Goal: Task Accomplishment & Management: Complete application form

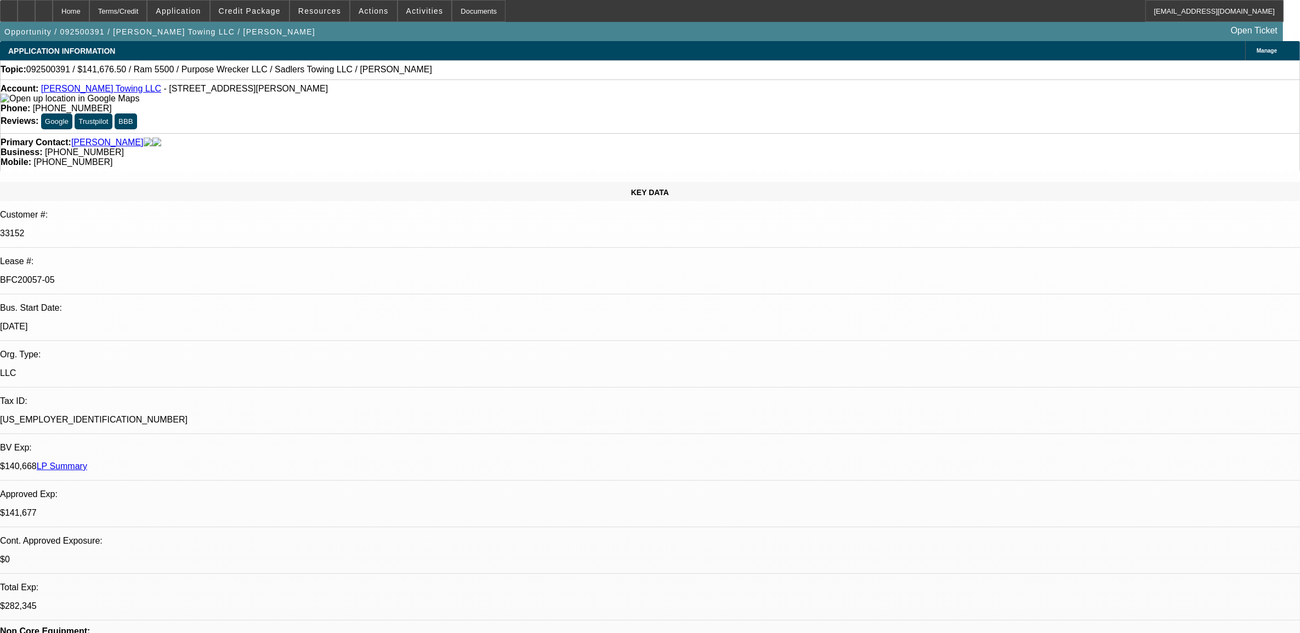
select select "0"
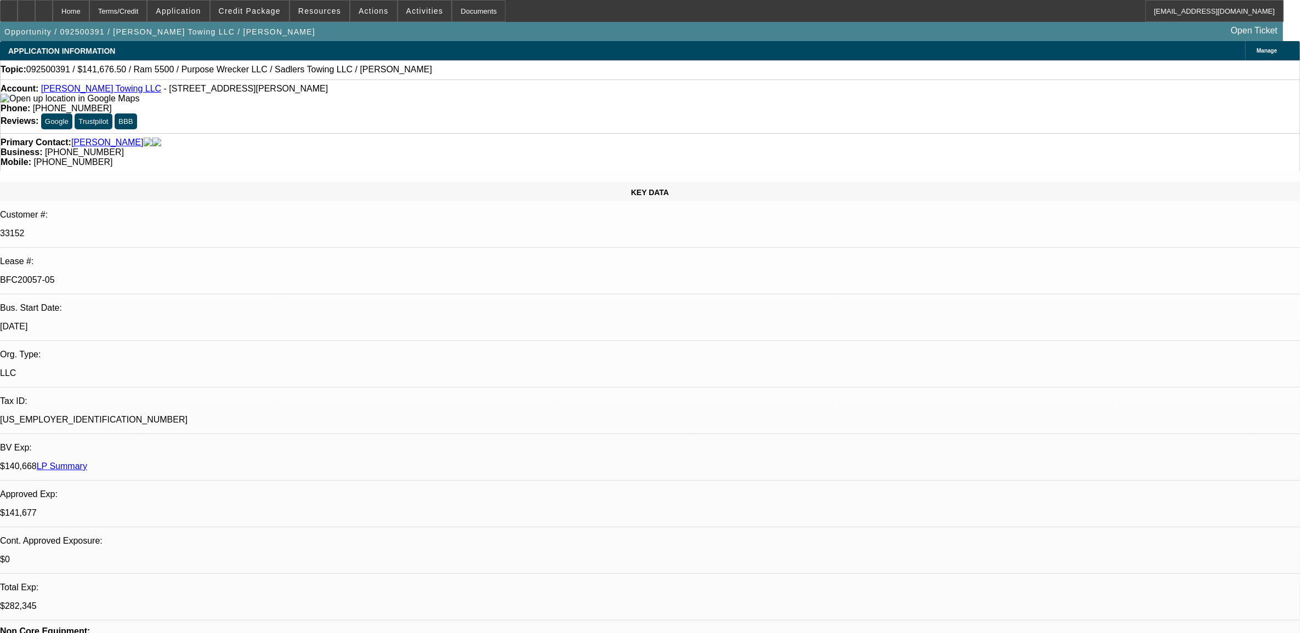
select select "0"
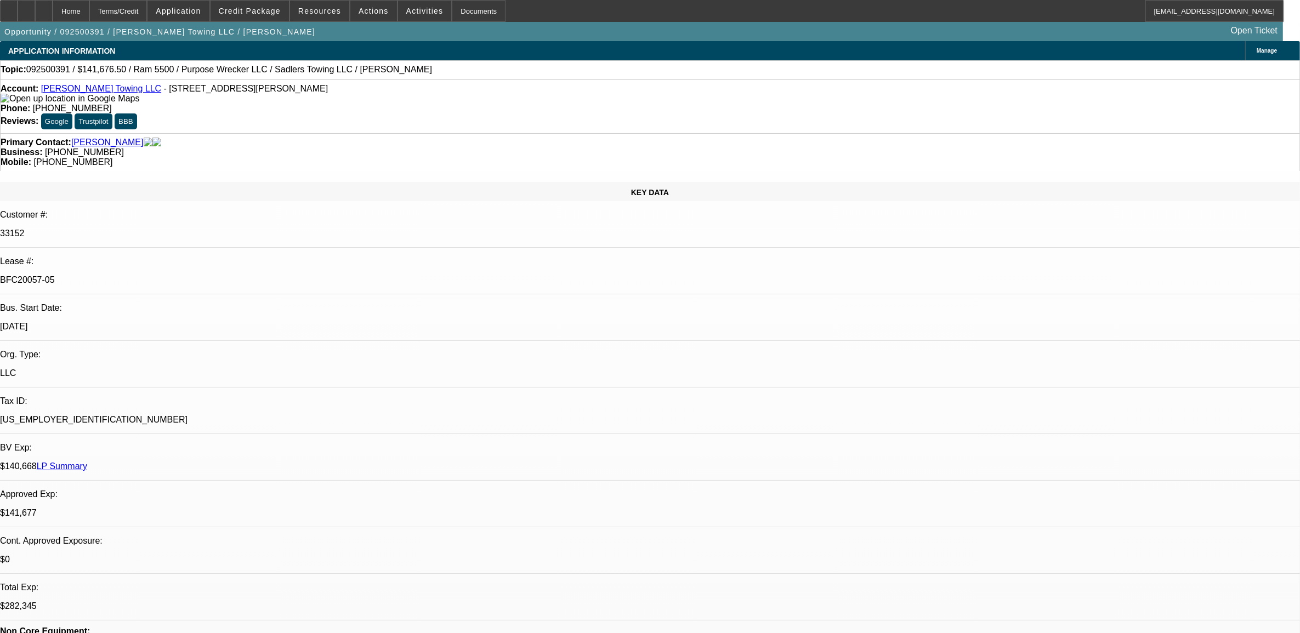
select select "0"
select select "1"
select select "2"
select select "6"
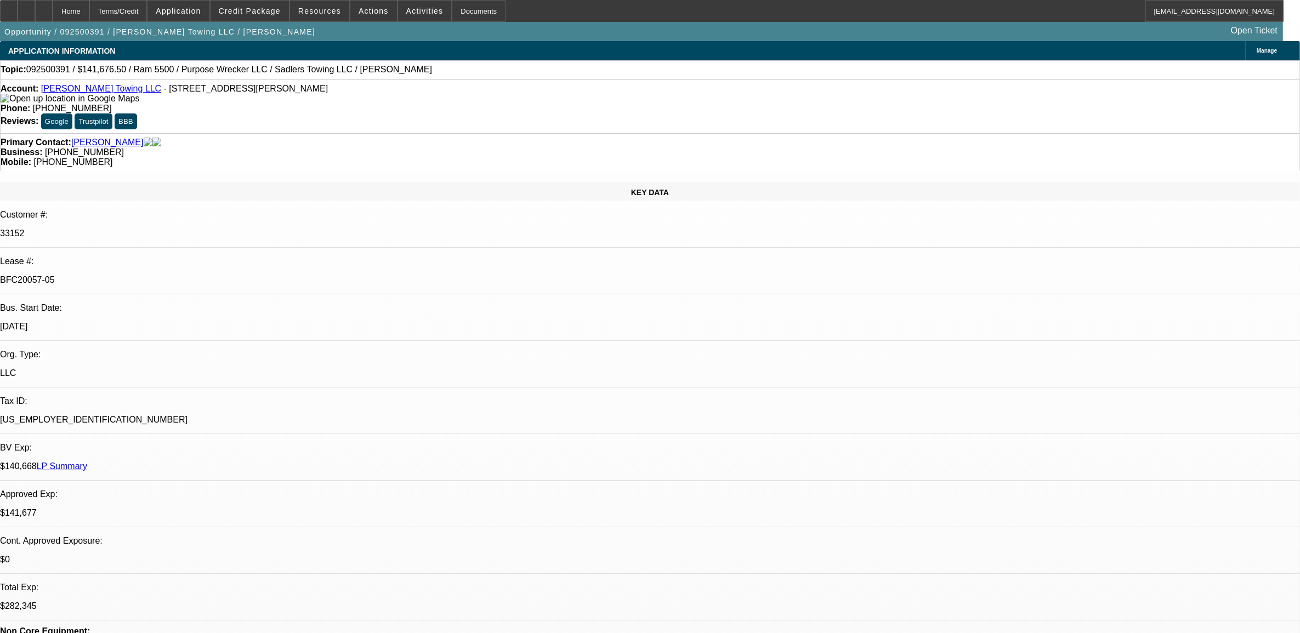
select select "1"
select select "2"
select select "6"
select select "1"
select select "2"
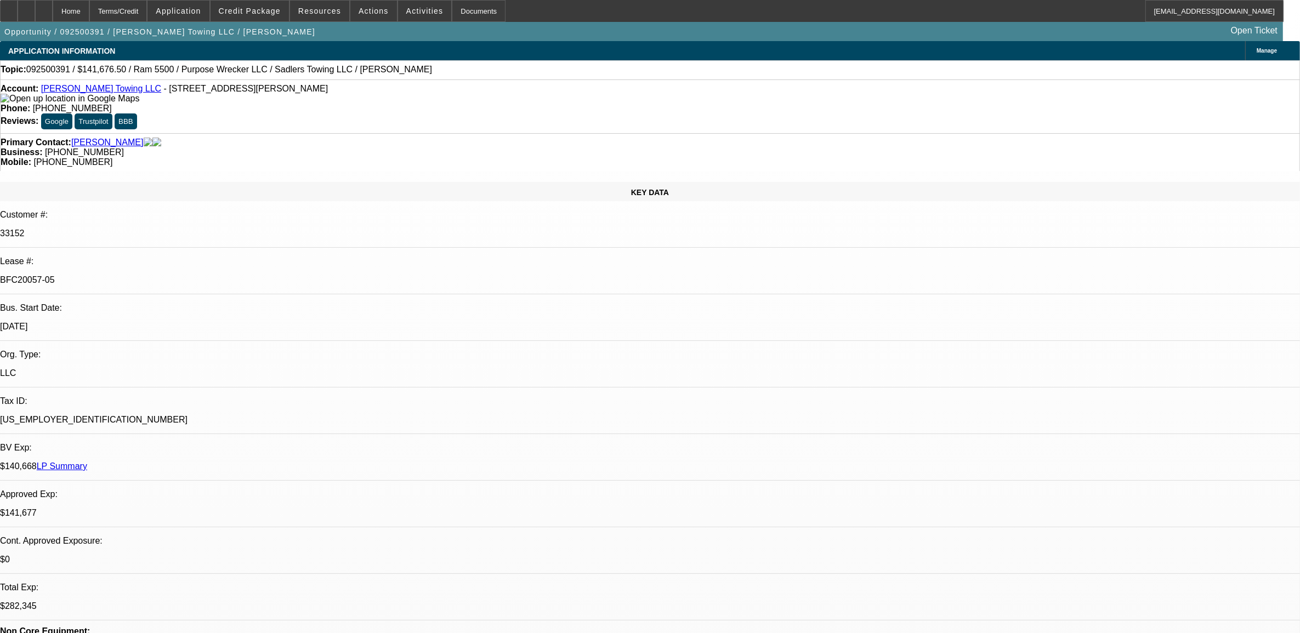
select select "6"
select select "1"
select select "2"
select select "6"
click at [325, 15] on span at bounding box center [319, 11] width 59 height 26
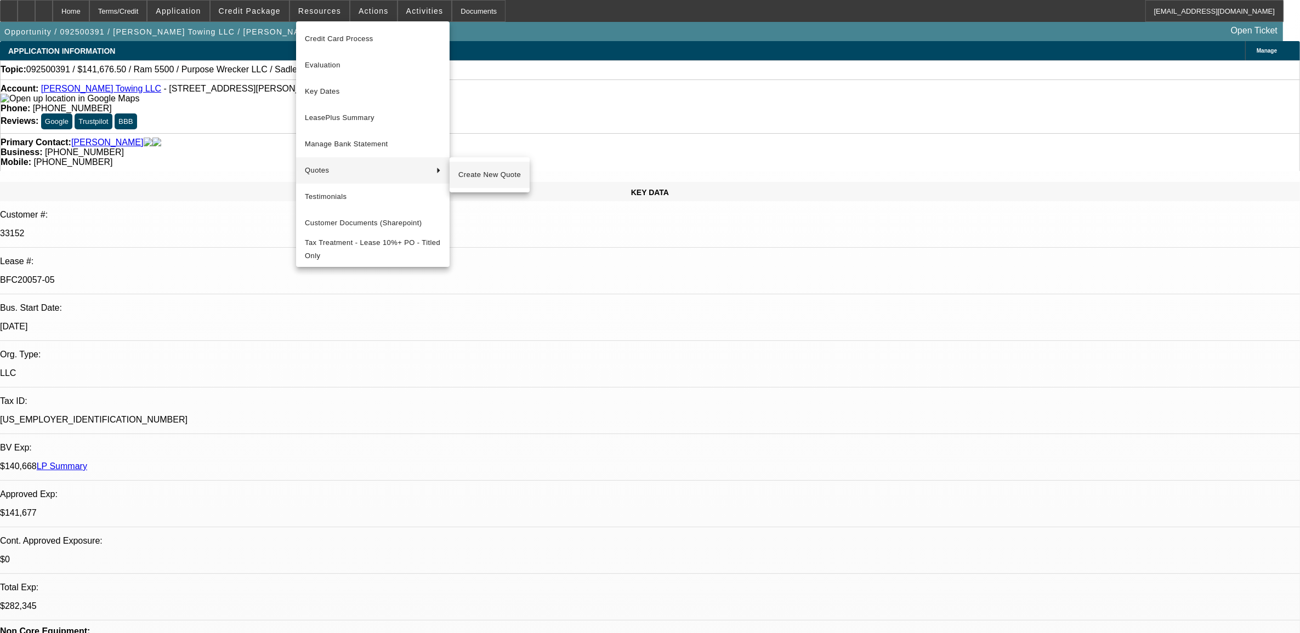
click at [477, 173] on span "Create New Quote" at bounding box center [489, 174] width 62 height 13
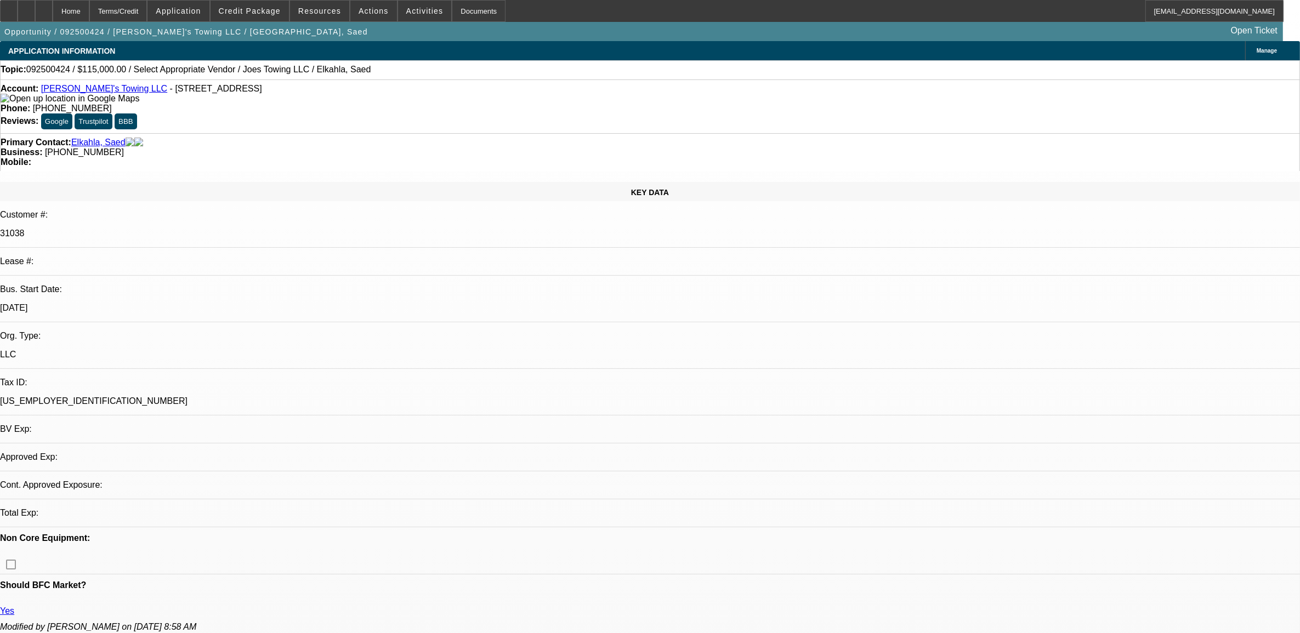
select select "0"
select select "2"
select select "0.1"
select select "1"
select select "2"
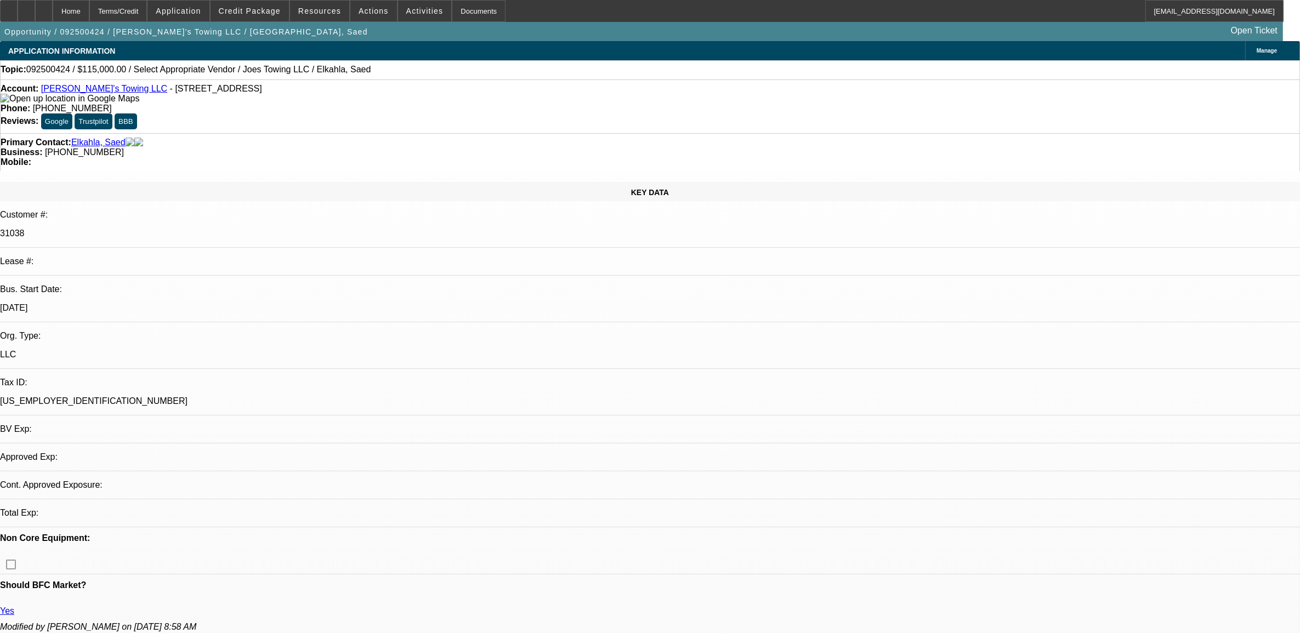
select select "4"
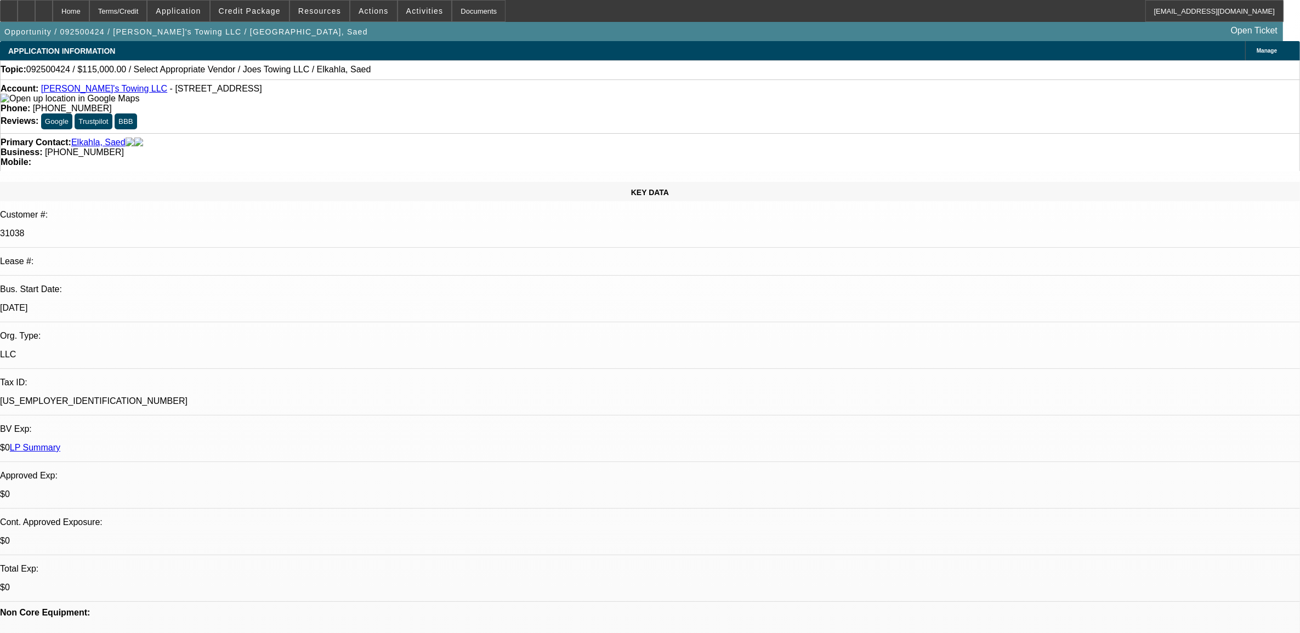
click at [60, 443] on link "LP Summary" at bounding box center [35, 447] width 50 height 9
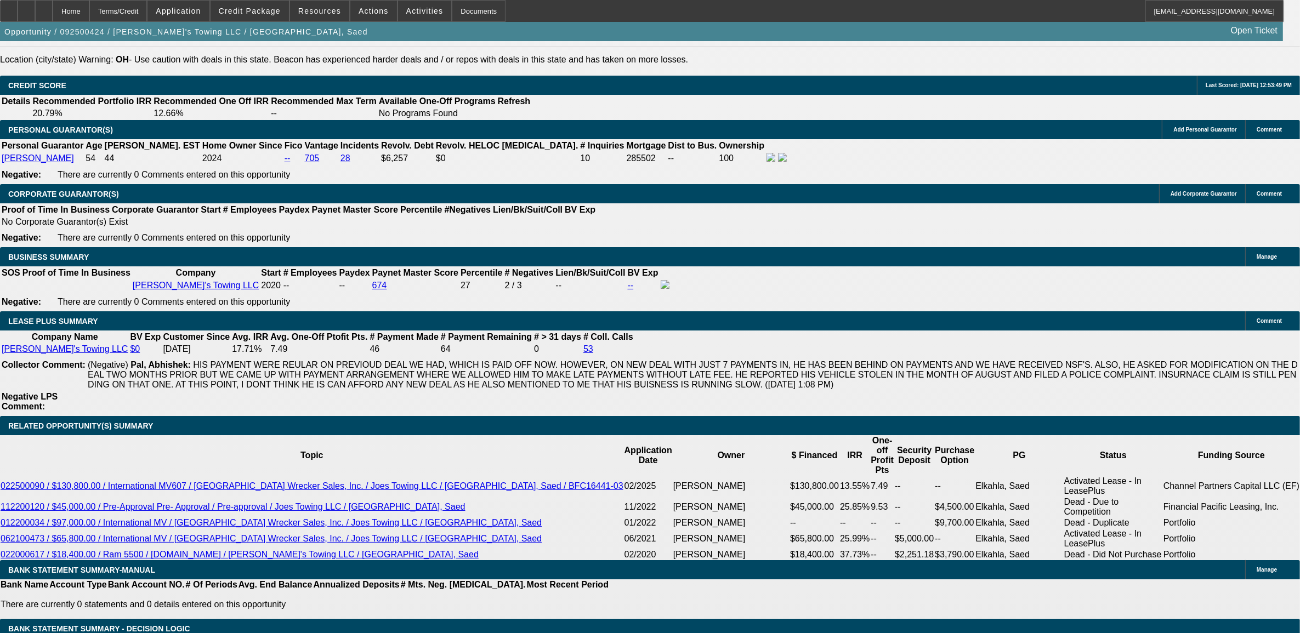
scroll to position [1576, 0]
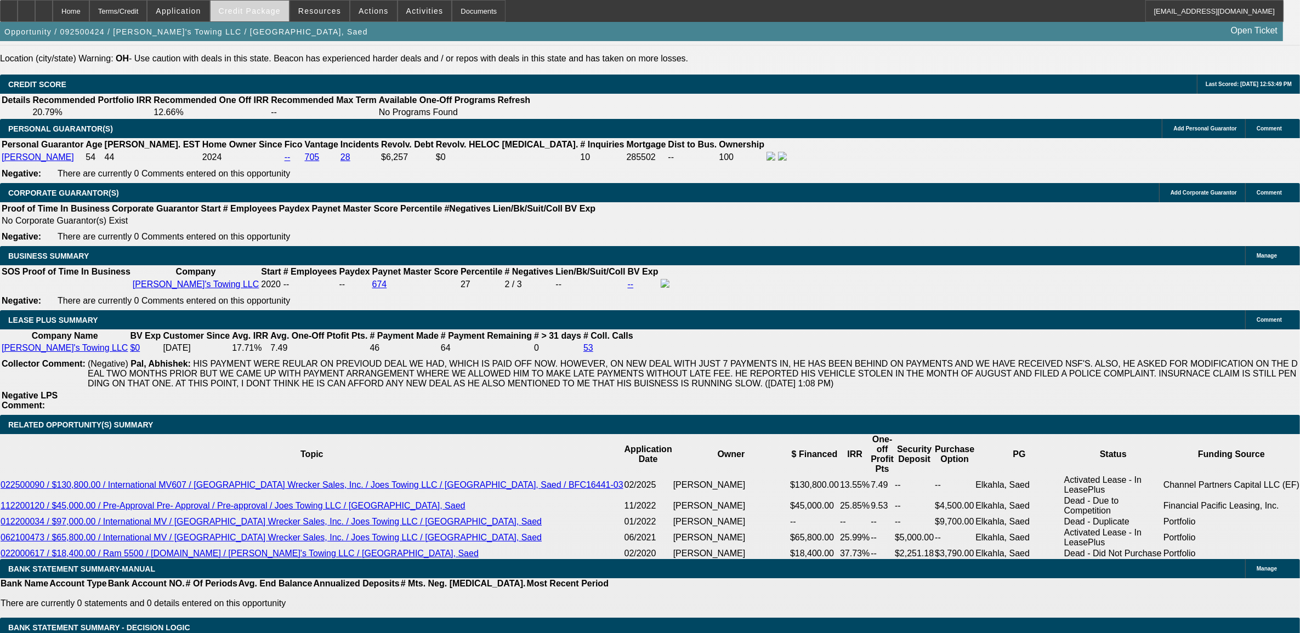
click at [273, 16] on span at bounding box center [249, 11] width 78 height 26
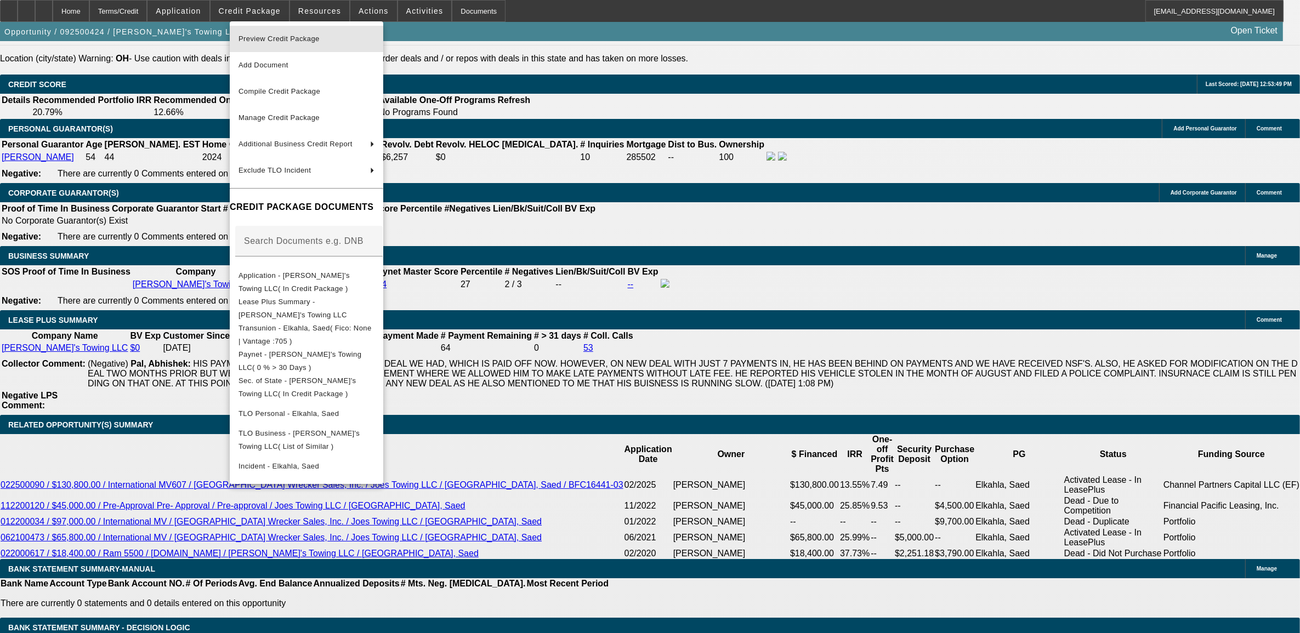
click at [287, 42] on span "Preview Credit Package" at bounding box center [278, 39] width 81 height 8
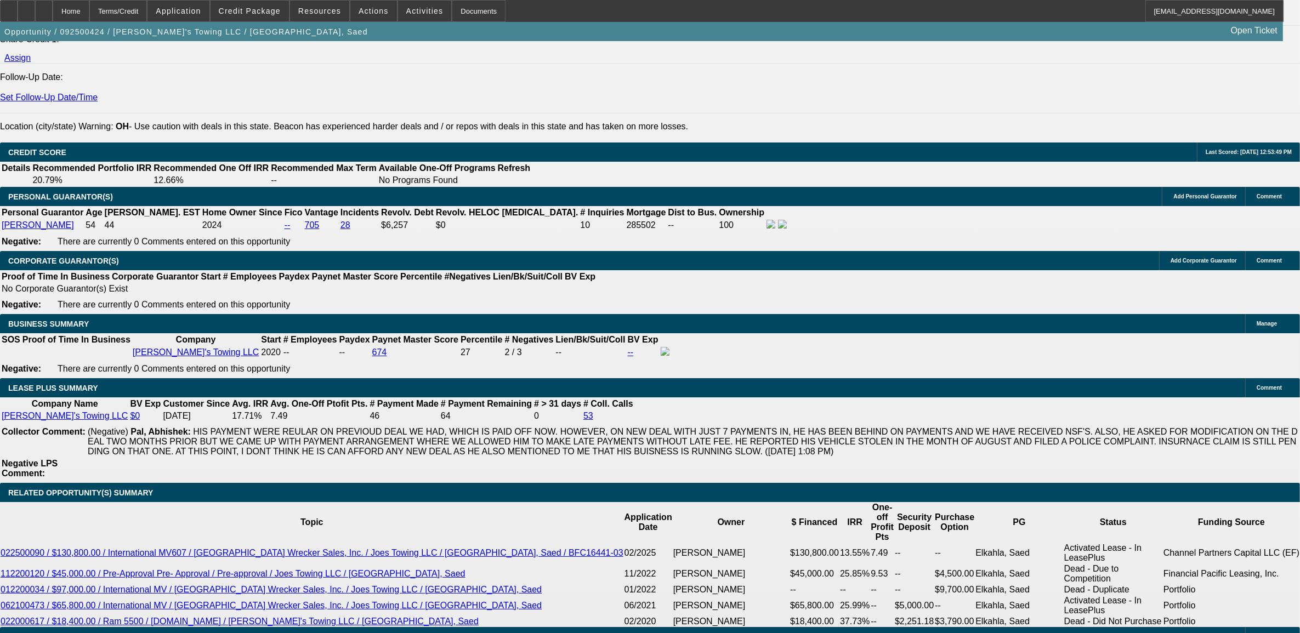
scroll to position [1507, 0]
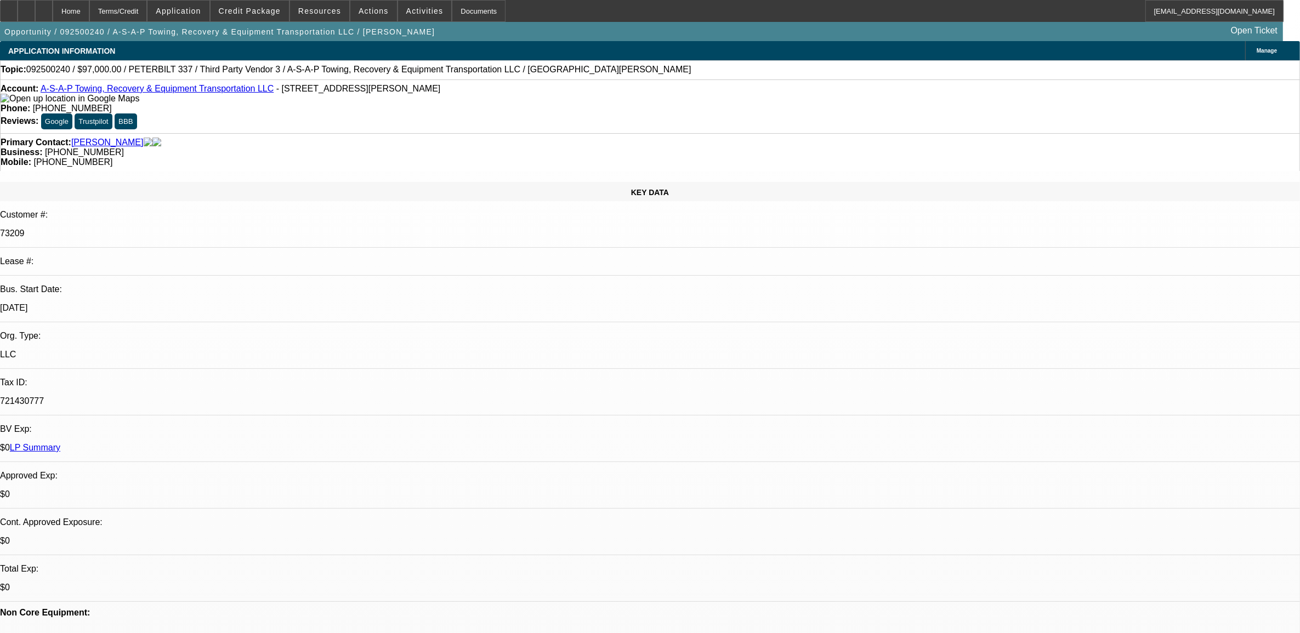
select select "0"
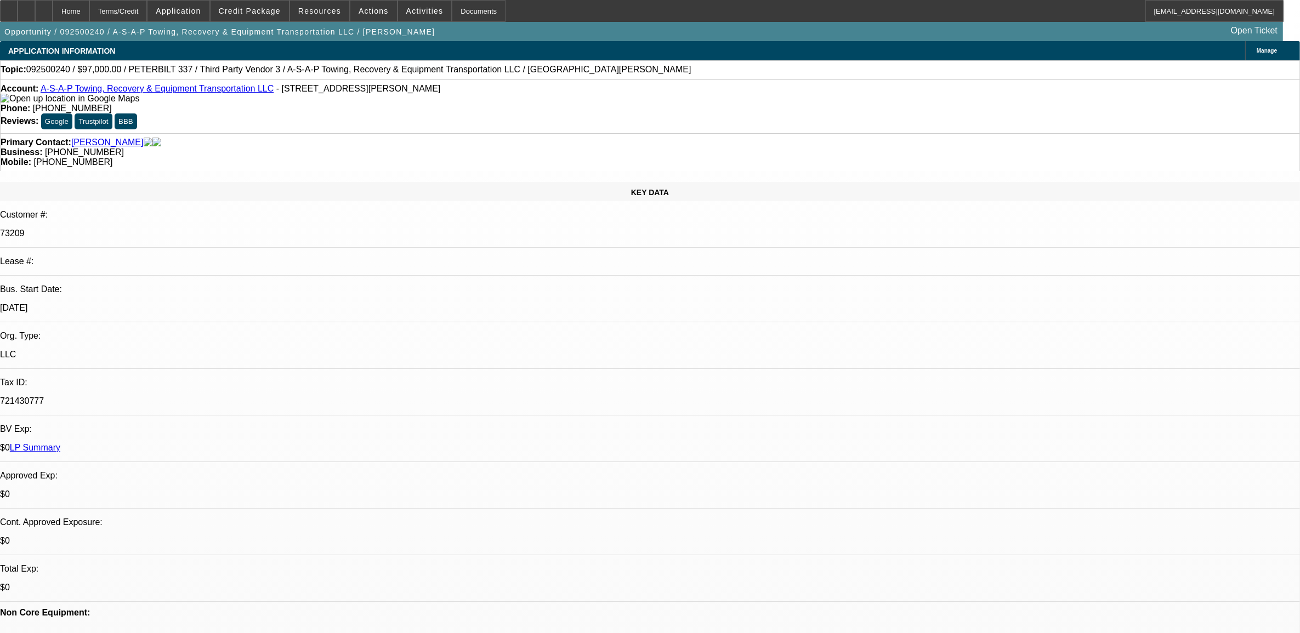
select select "0"
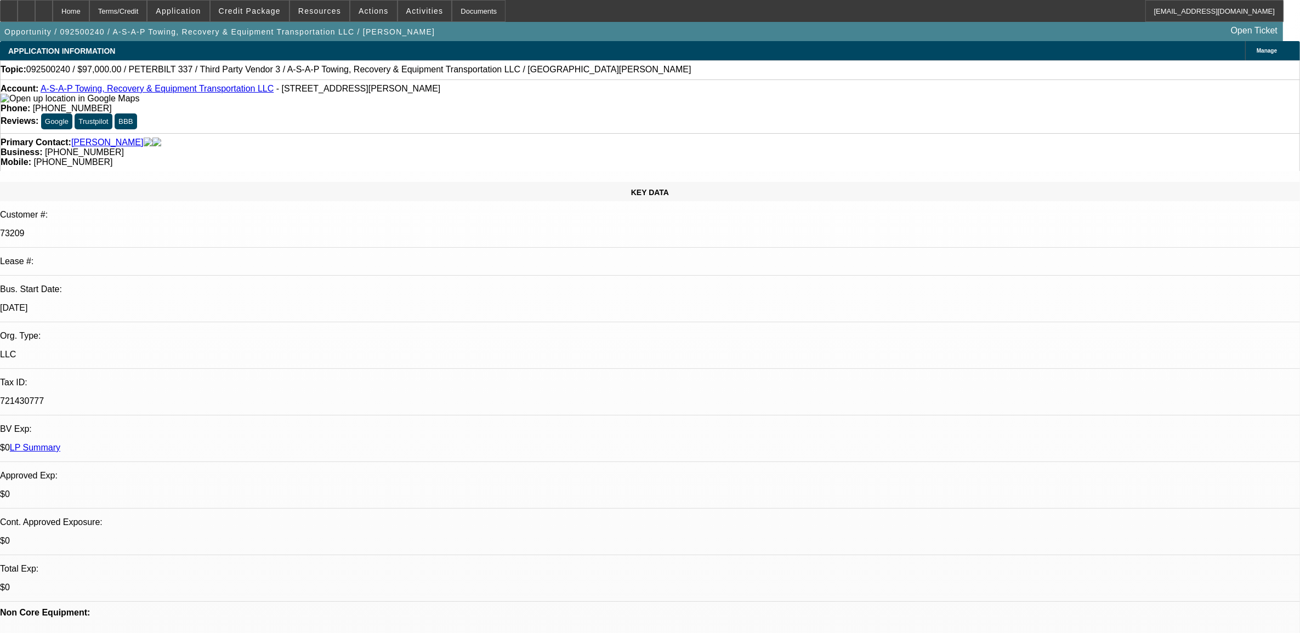
select select "0"
select select "1"
select select "6"
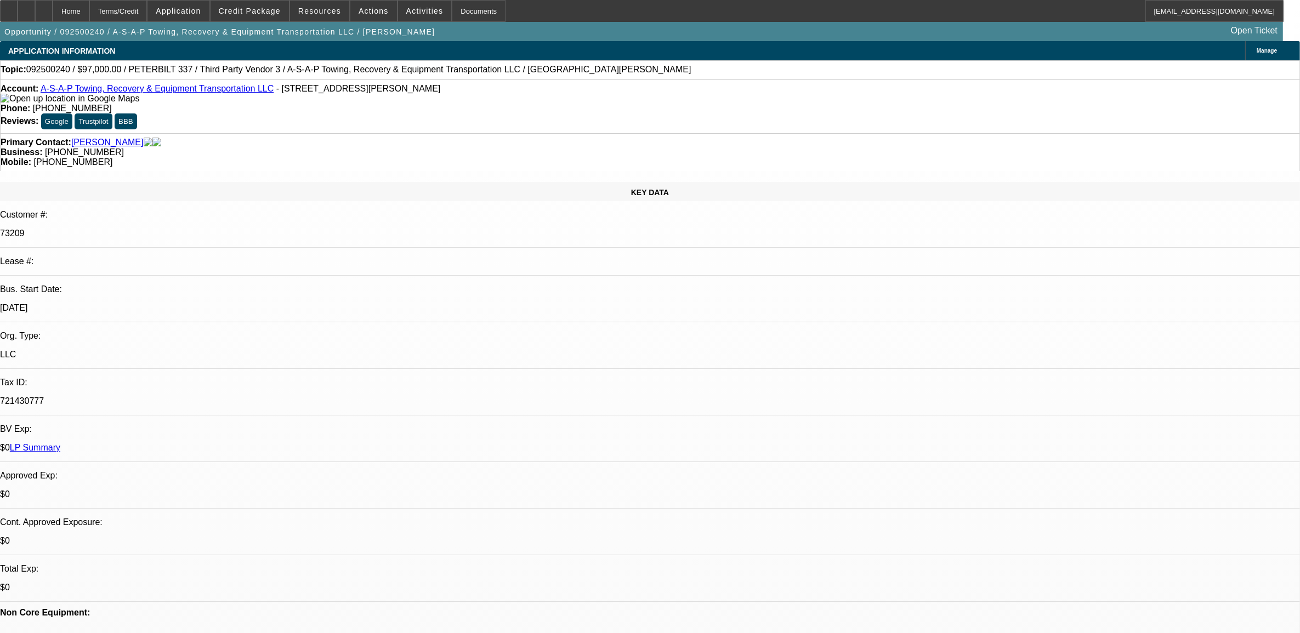
select select "1"
select select "6"
select select "1"
select select "3"
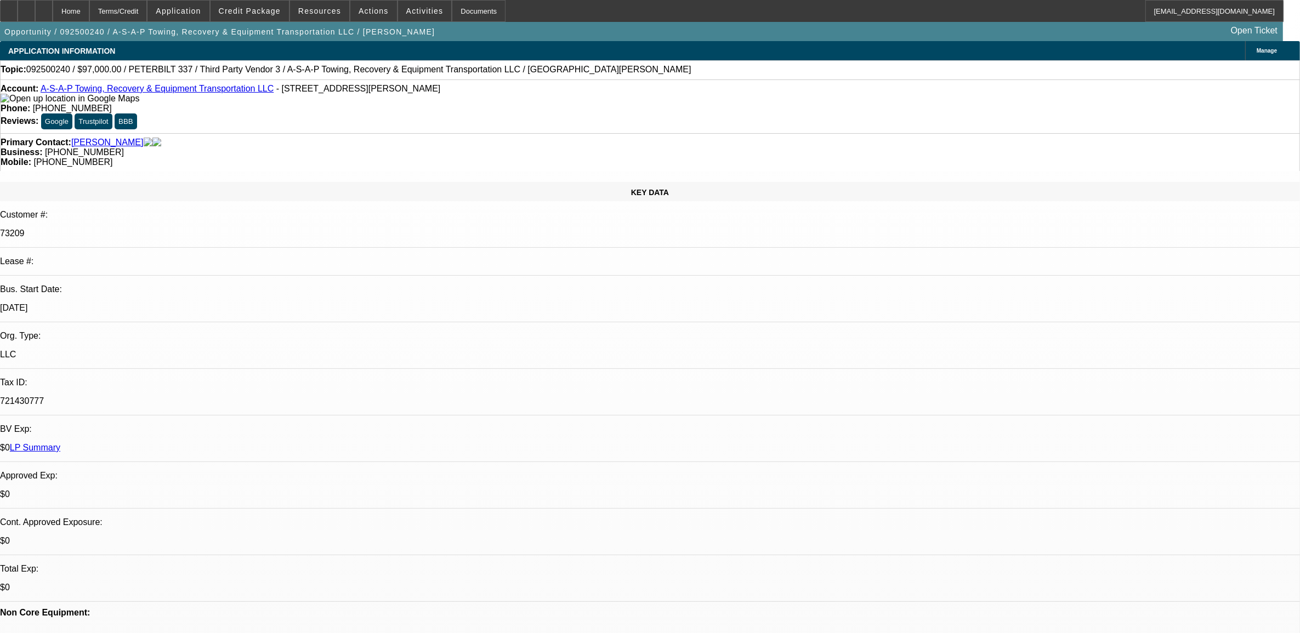
select select "6"
select select "1"
select select "2"
select select "6"
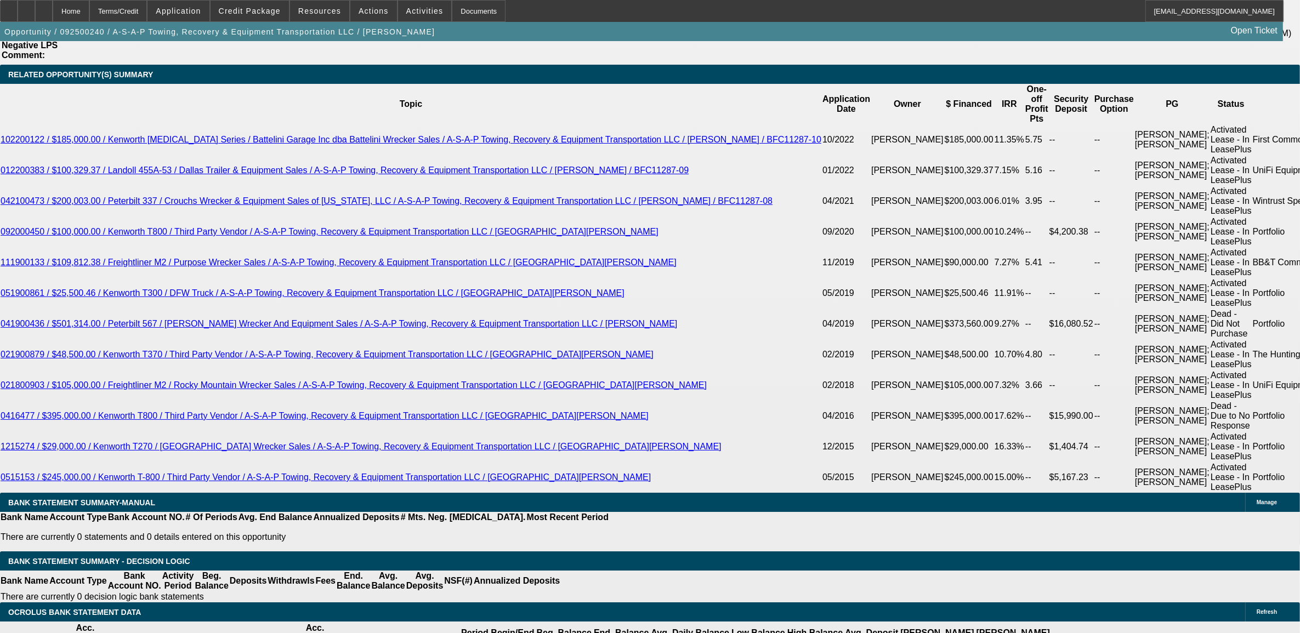
scroll to position [1987, 0]
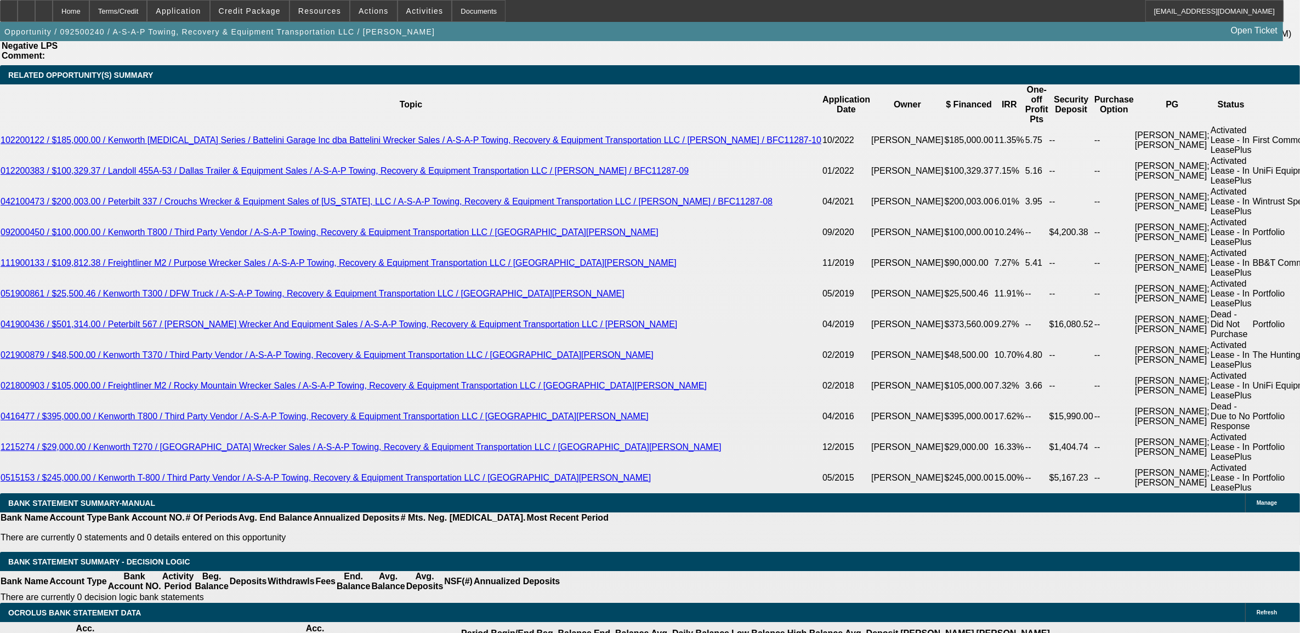
type input "$0.00"
type input "UNKNOWN"
type input "$2,056.19"
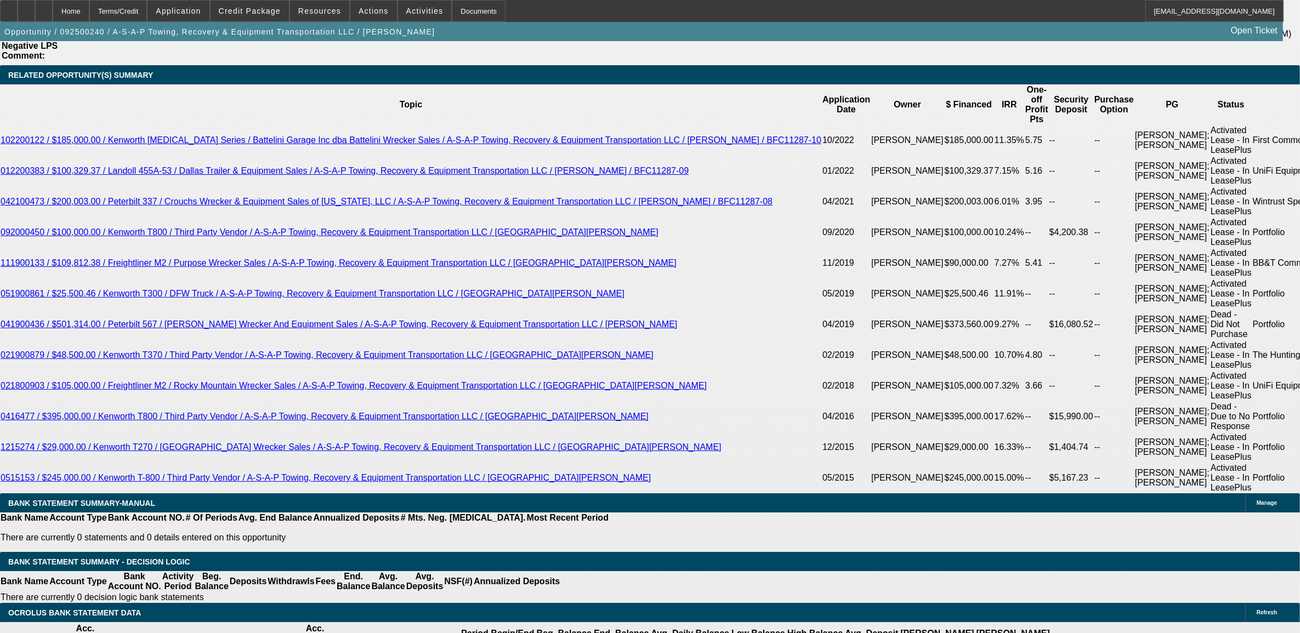
select select "3"
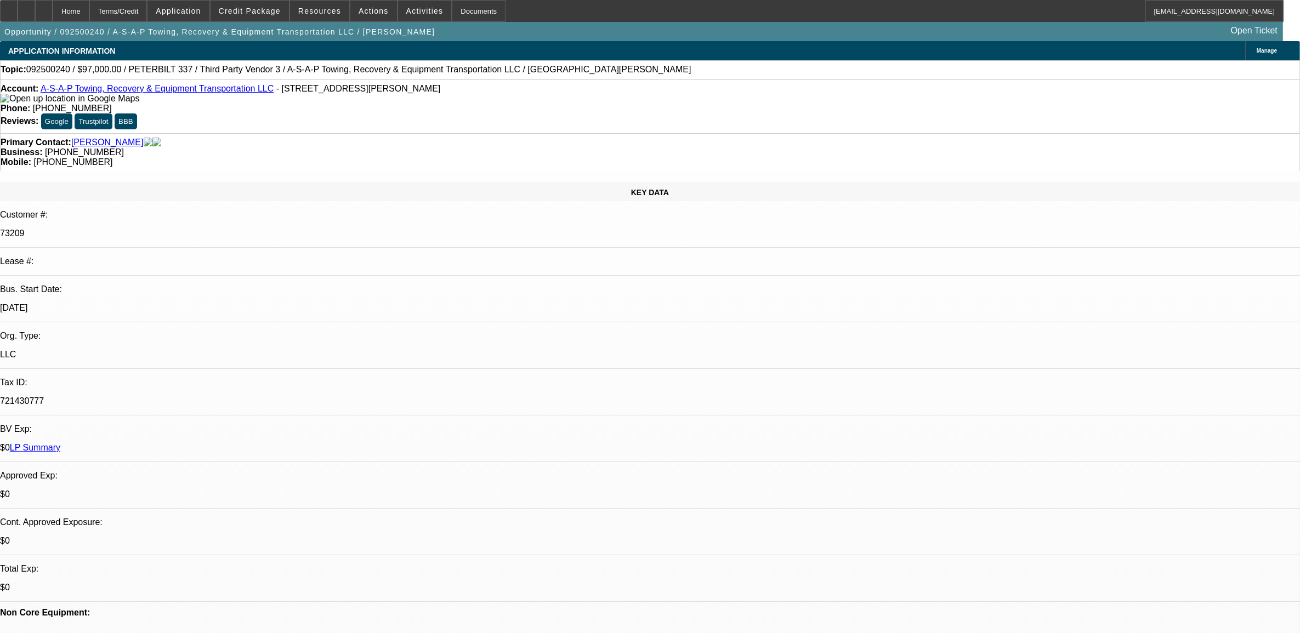
select select "0"
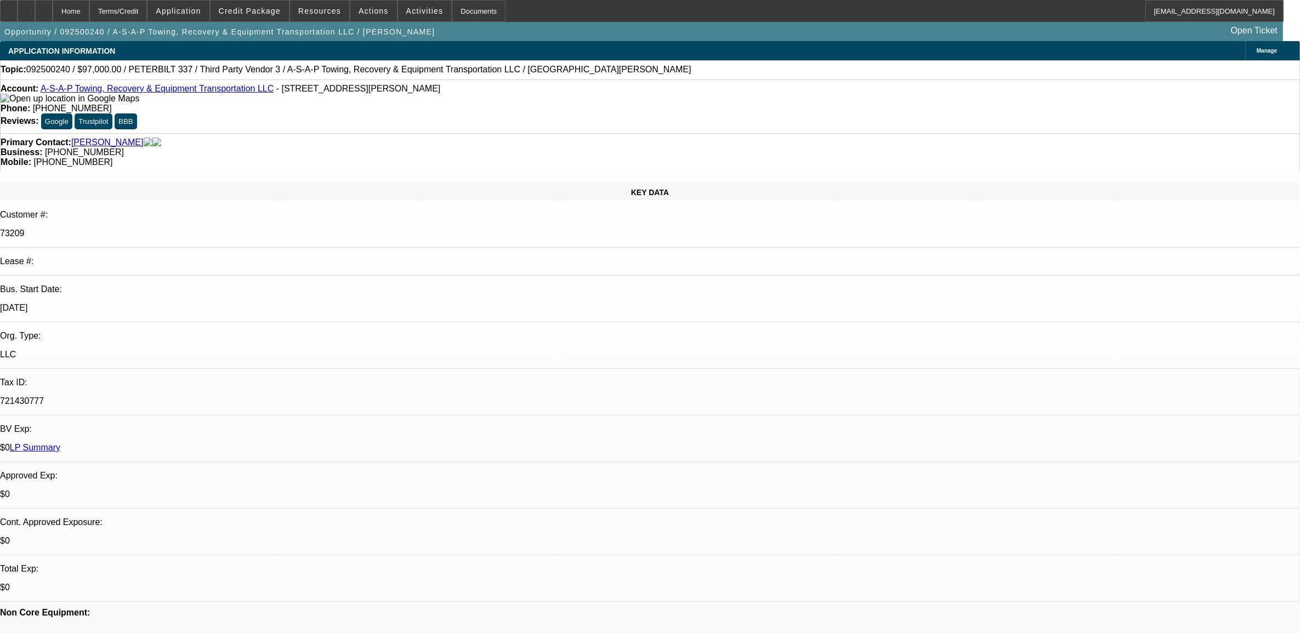
select select "0"
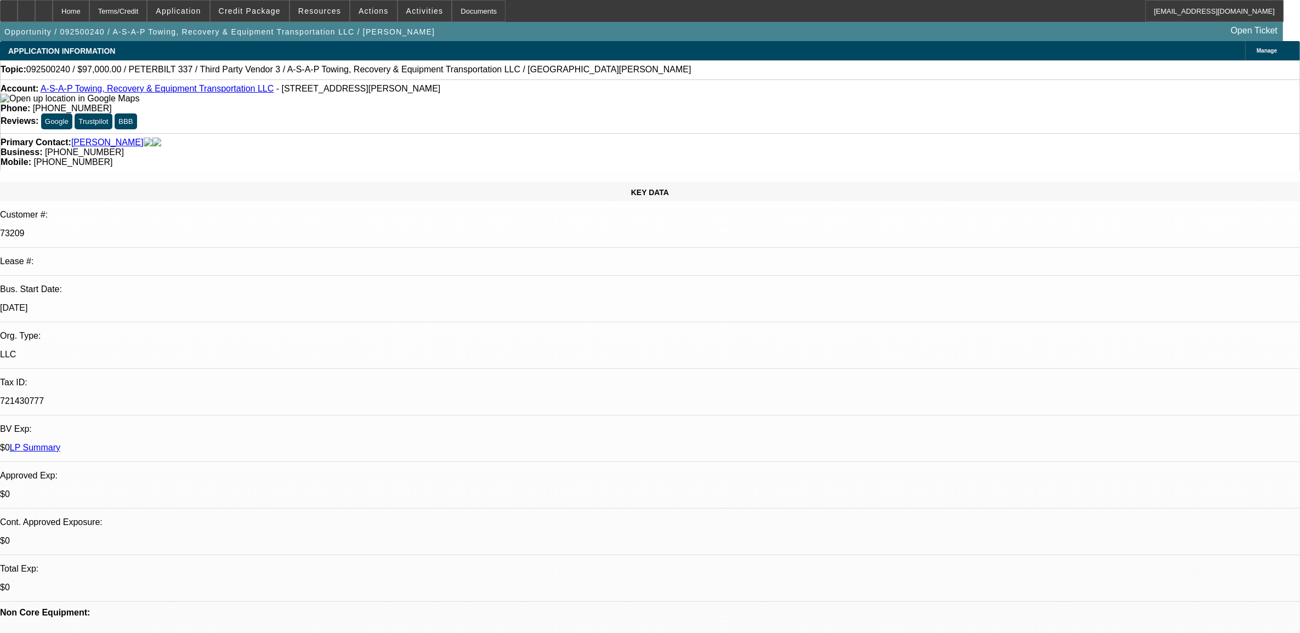
select select "0"
select select "1"
select select "6"
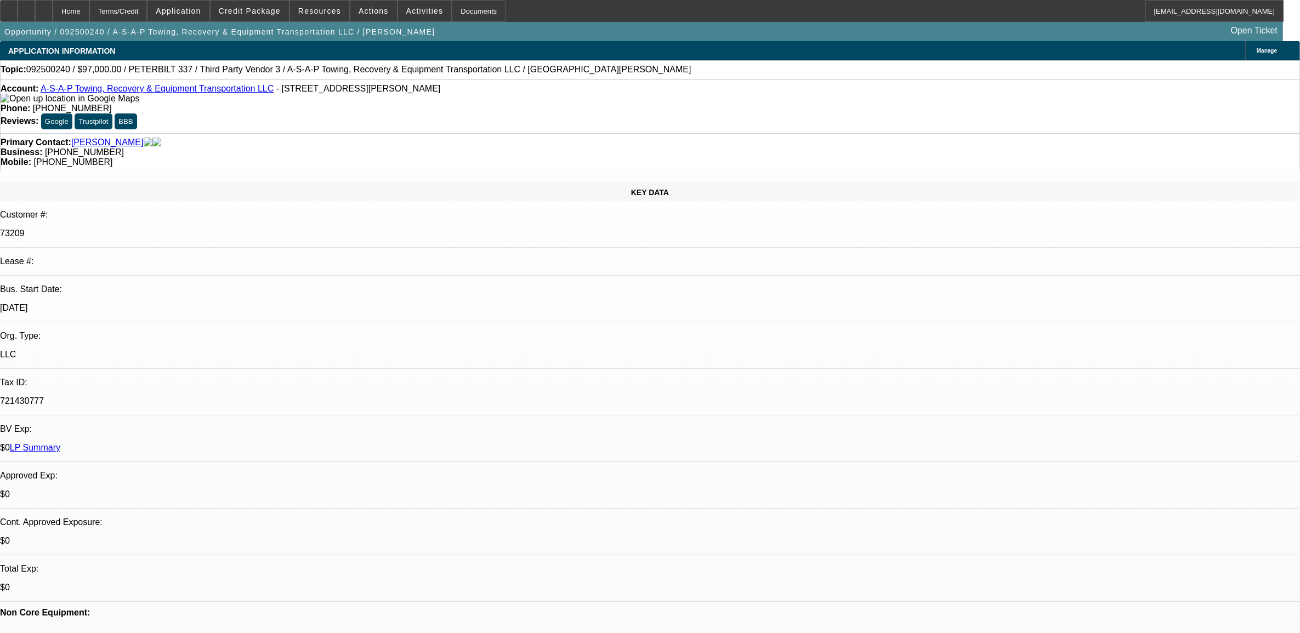
select select "1"
select select "6"
select select "1"
select select "3"
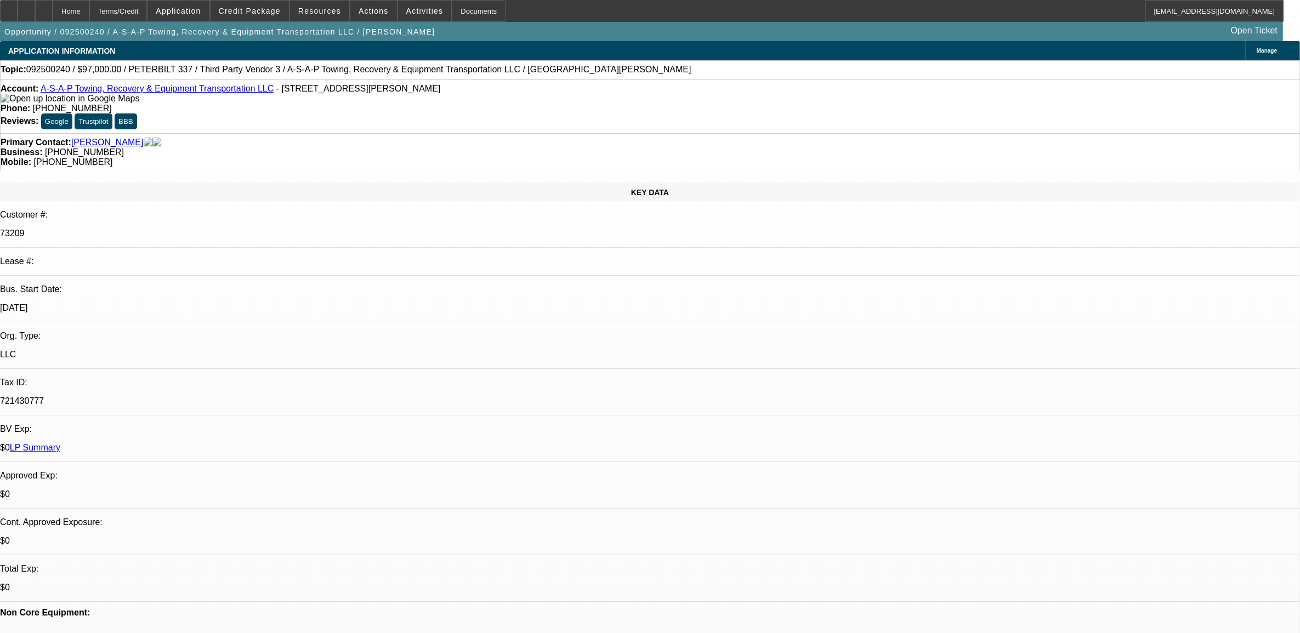
select select "6"
select select "1"
select select "2"
select select "6"
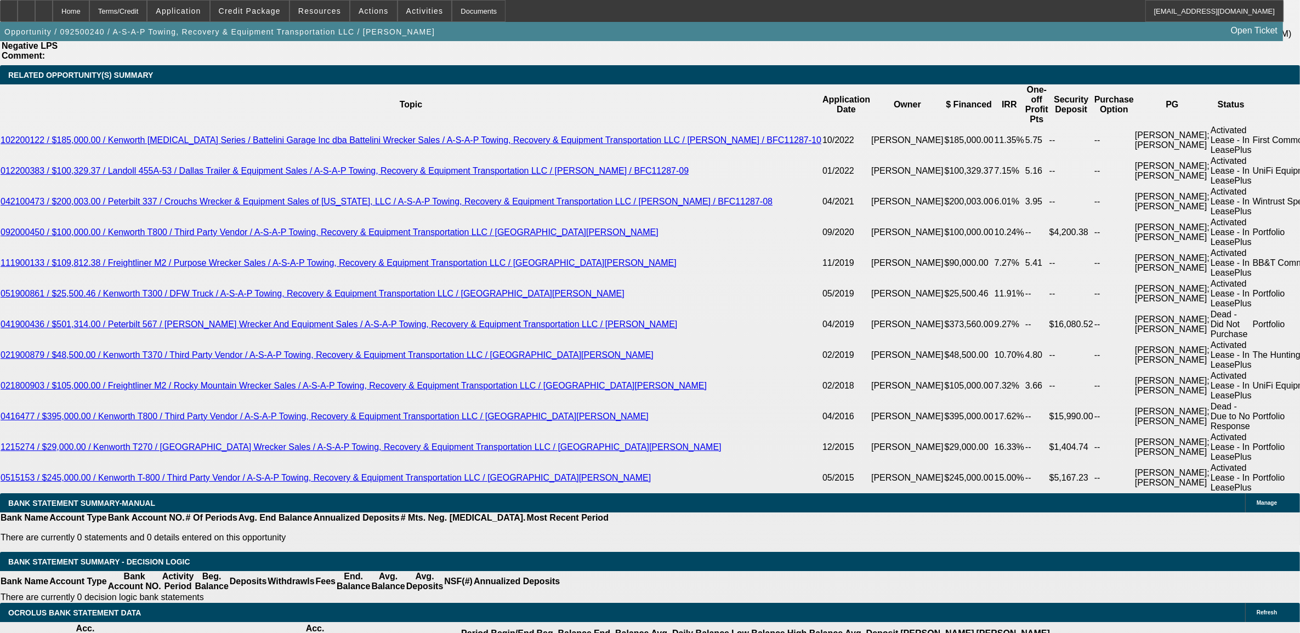
scroll to position [1918, 0]
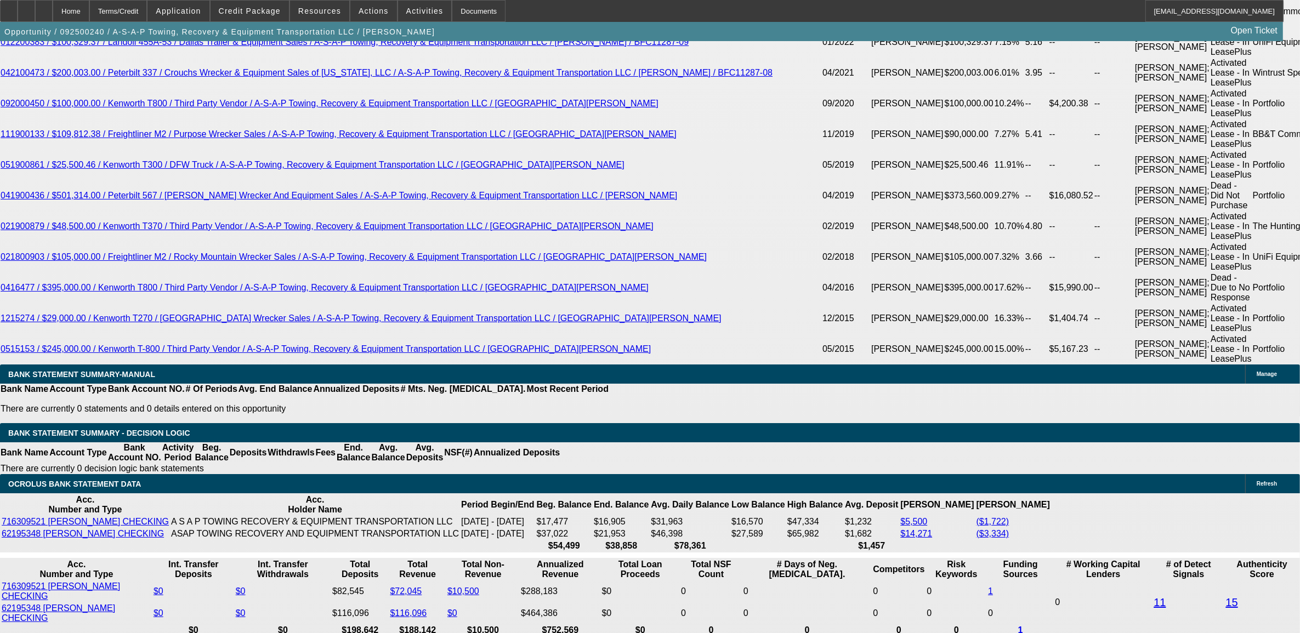
select select "0"
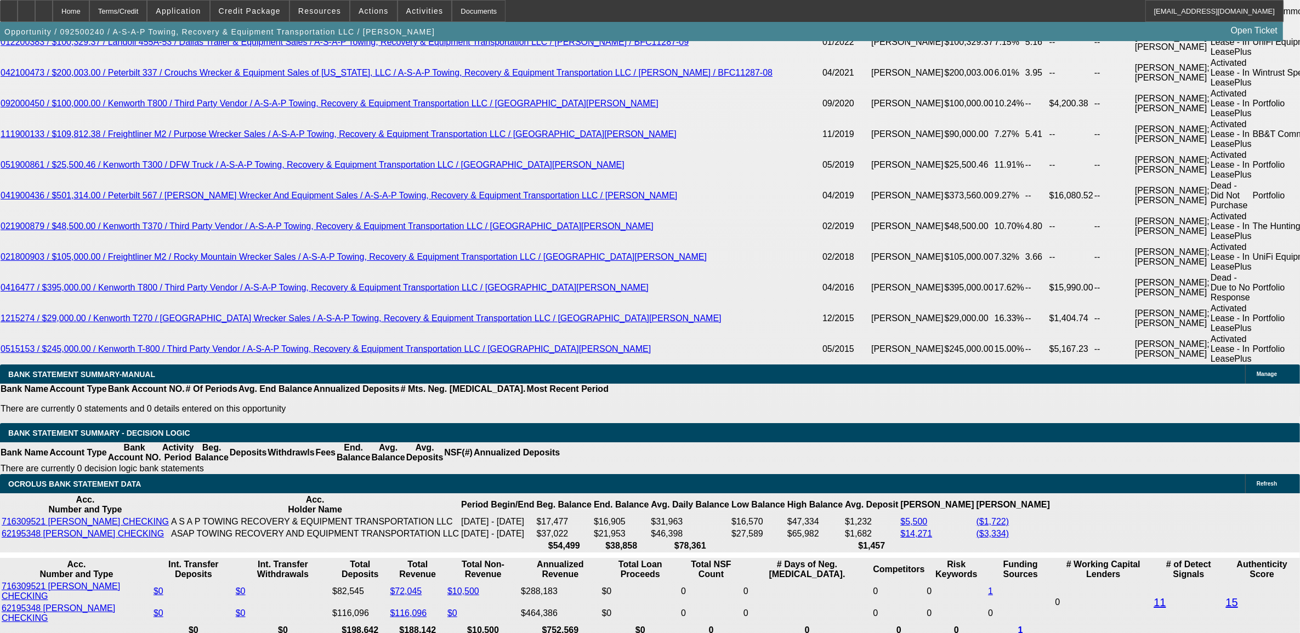
select select "0"
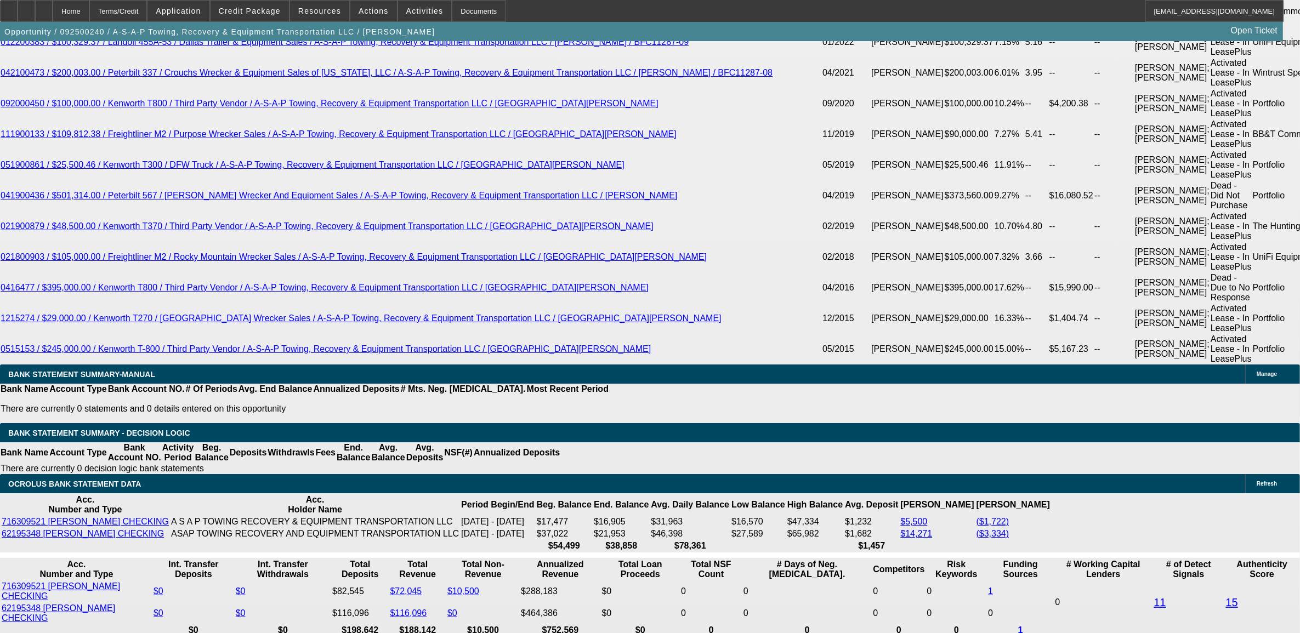
select select "0"
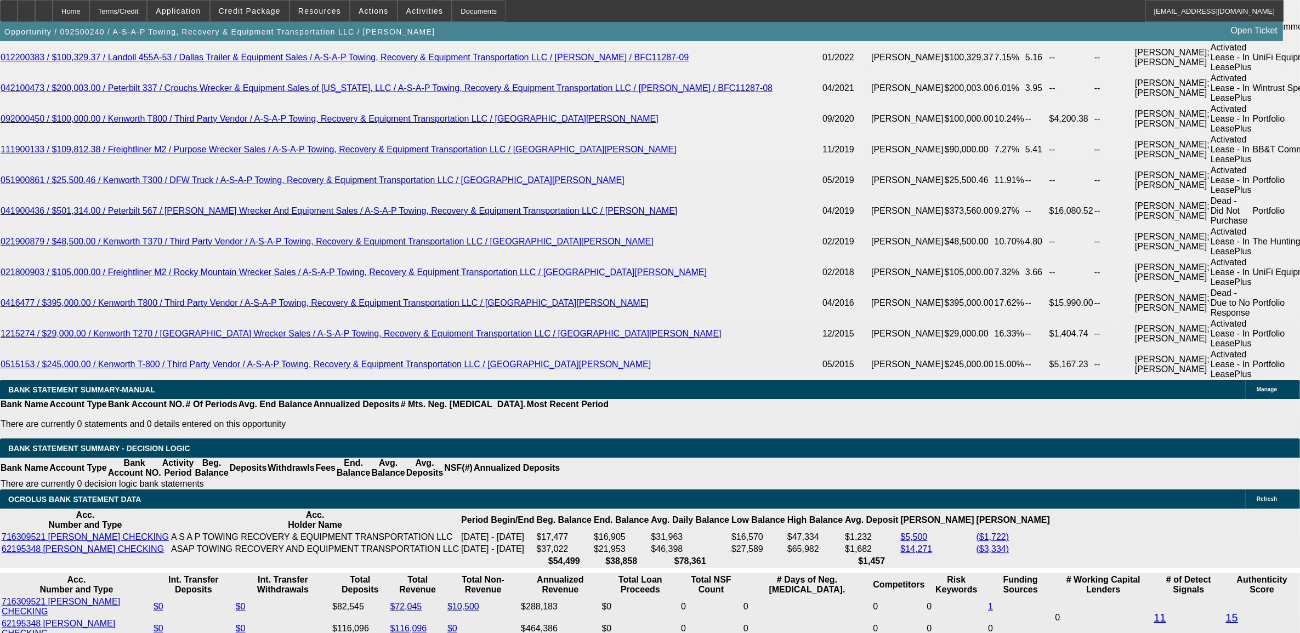
select select "1"
select select "6"
select select "1"
select select "3"
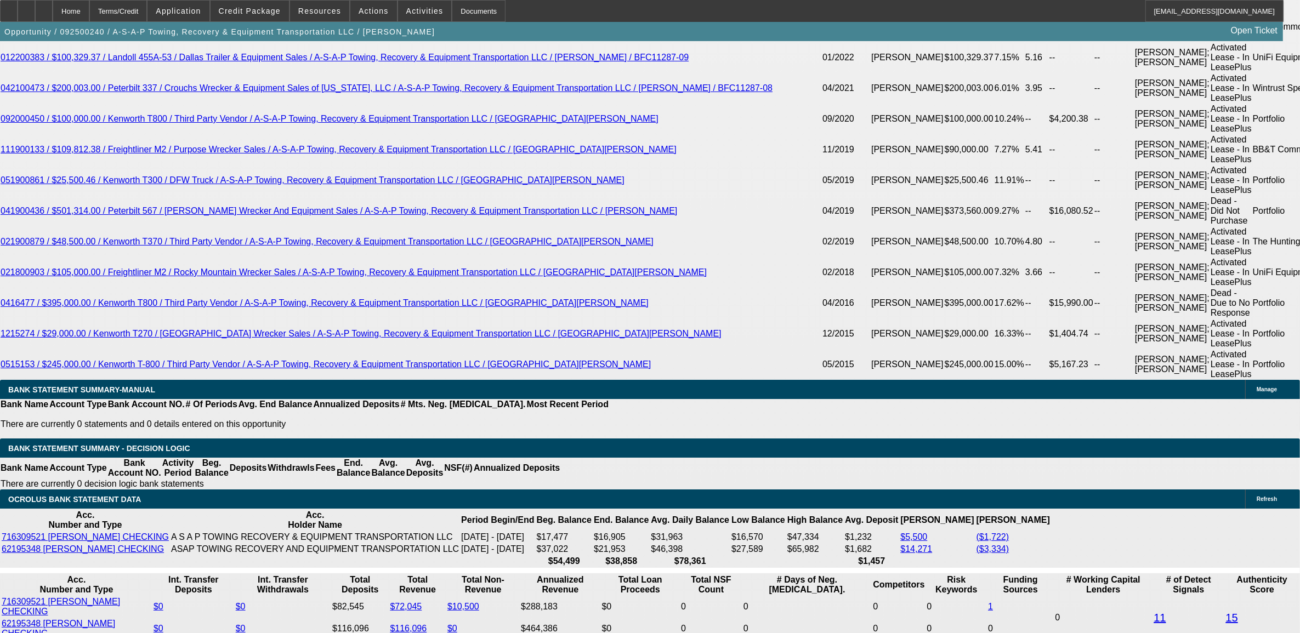
select select "6"
select select "1"
select select "3"
select select "6"
select select "1"
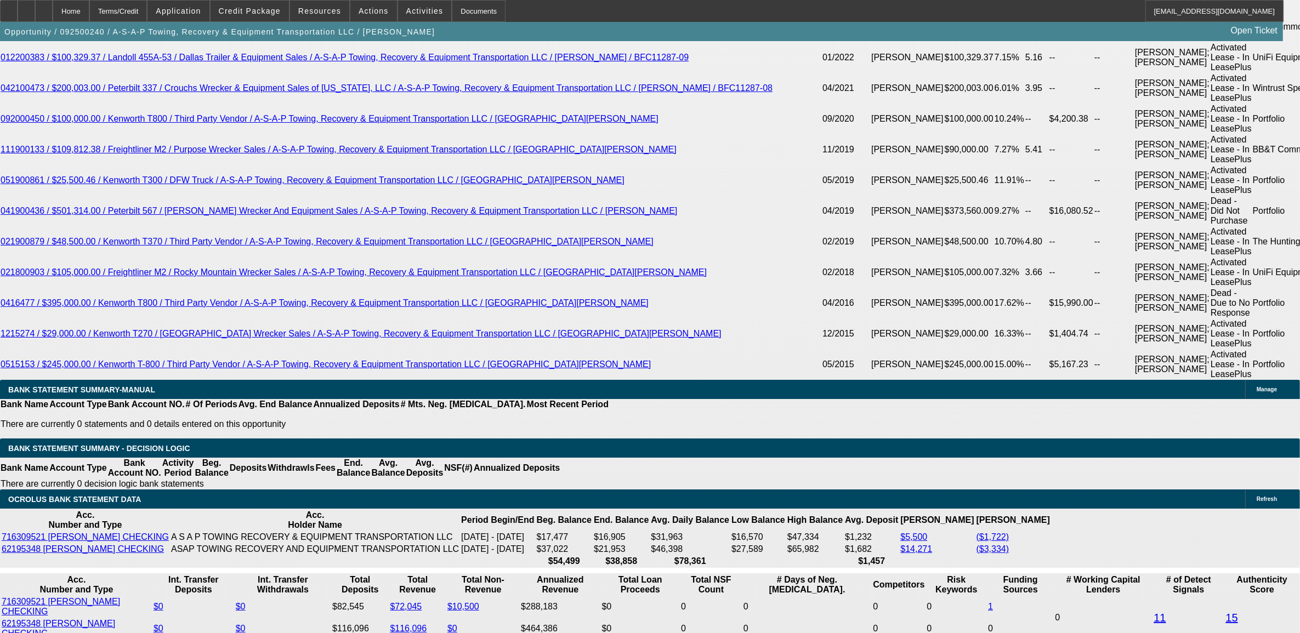
select select "2"
select select "6"
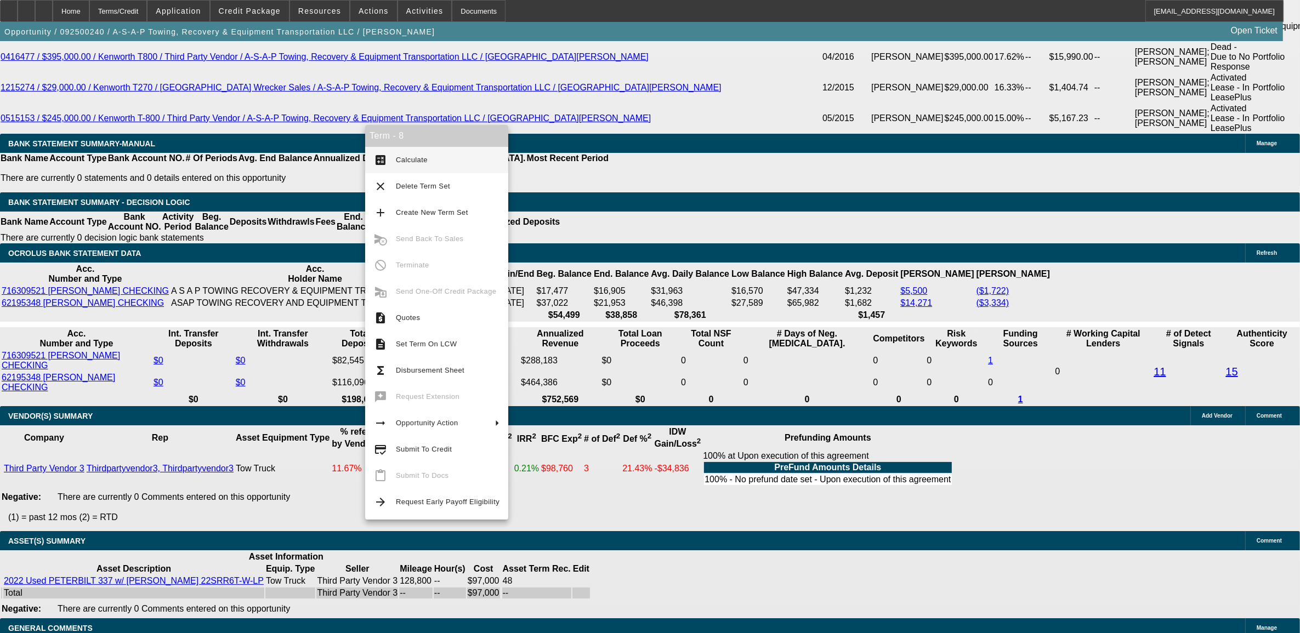
scroll to position [2346, 0]
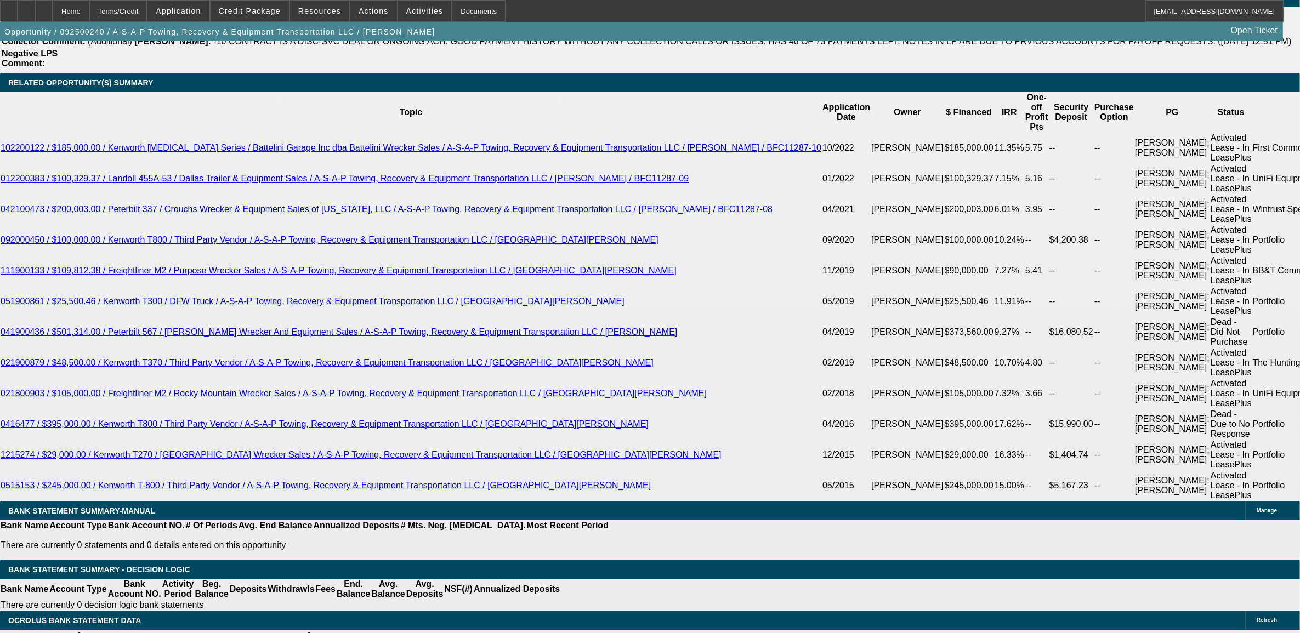
scroll to position [2003, 0]
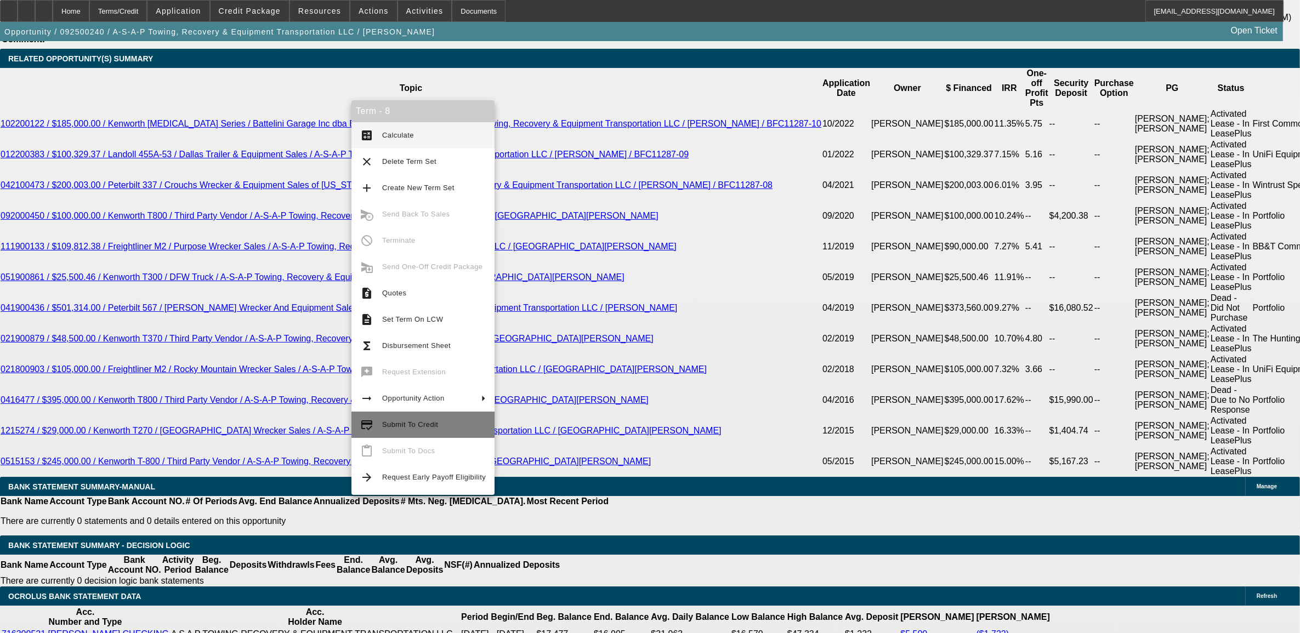
click at [411, 424] on span "Submit To Credit" at bounding box center [410, 424] width 56 height 8
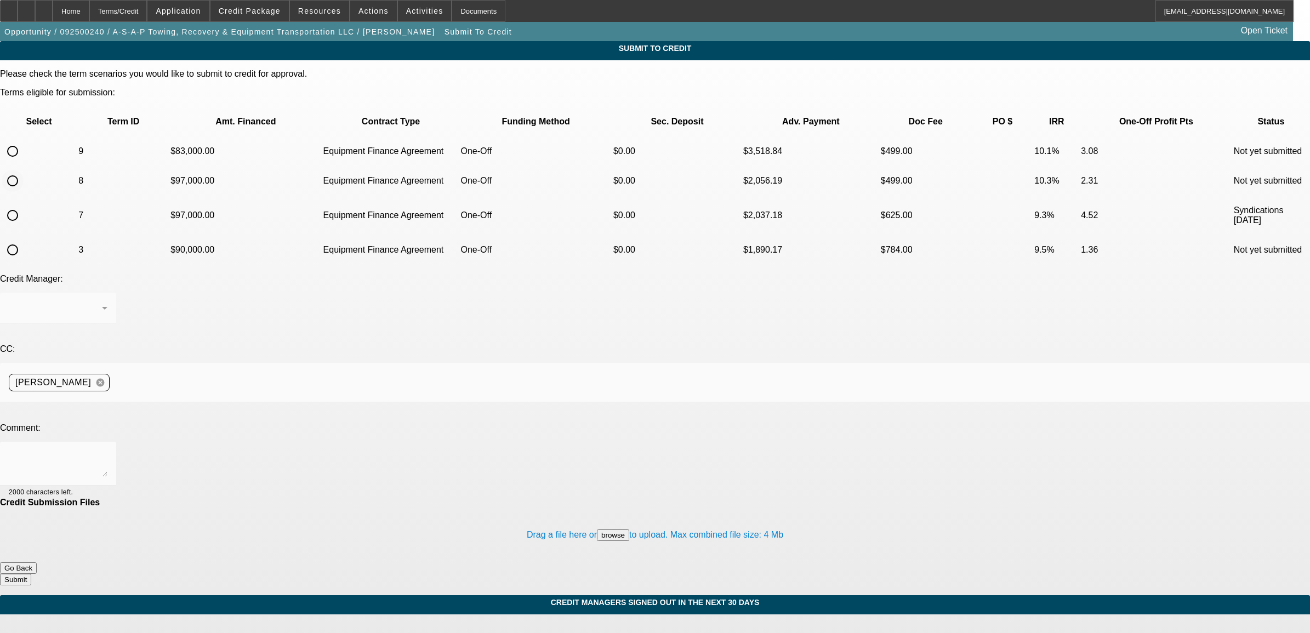
click at [24, 170] on input "radio" at bounding box center [13, 181] width 22 height 22
radio input "true"
click at [107, 451] on textarea at bounding box center [58, 464] width 99 height 26
click at [107, 451] on textarea "please send to finpac. deal is contingently approved for 200K. The customer is …" at bounding box center [58, 464] width 99 height 26
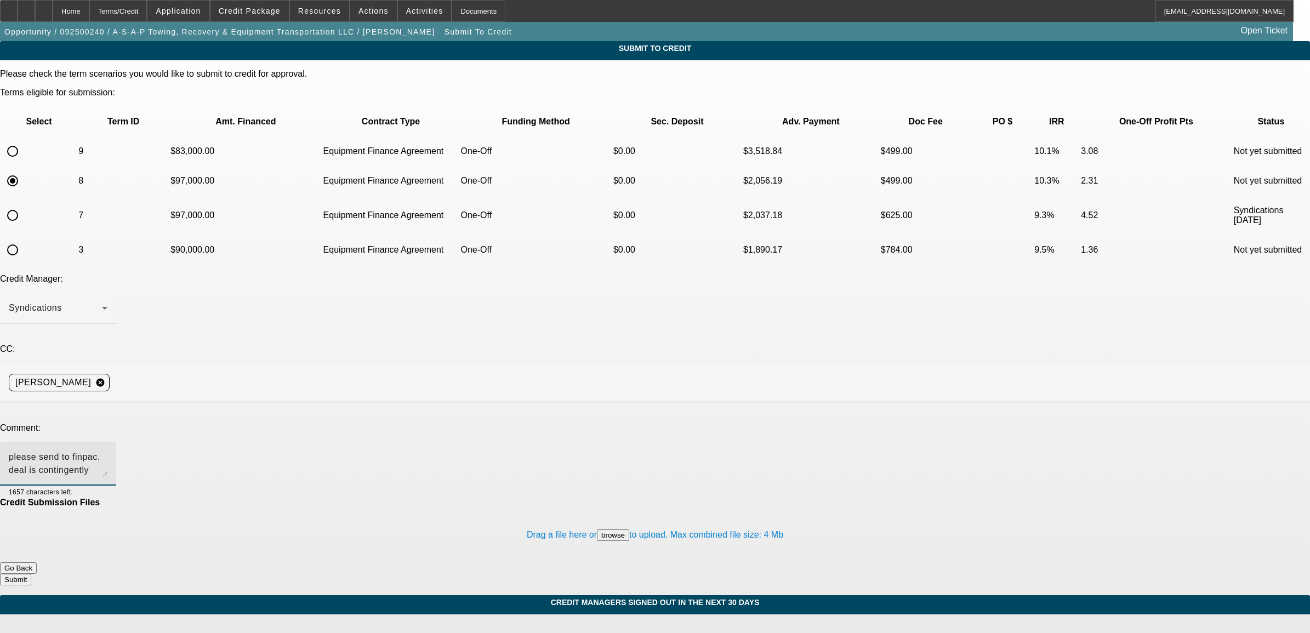
click at [107, 442] on div "please send to finpac. deal is contingently approved for 200K. The customer is …" at bounding box center [58, 464] width 99 height 44
click at [597, 529] on button "browse" at bounding box center [613, 535] width 32 height 12
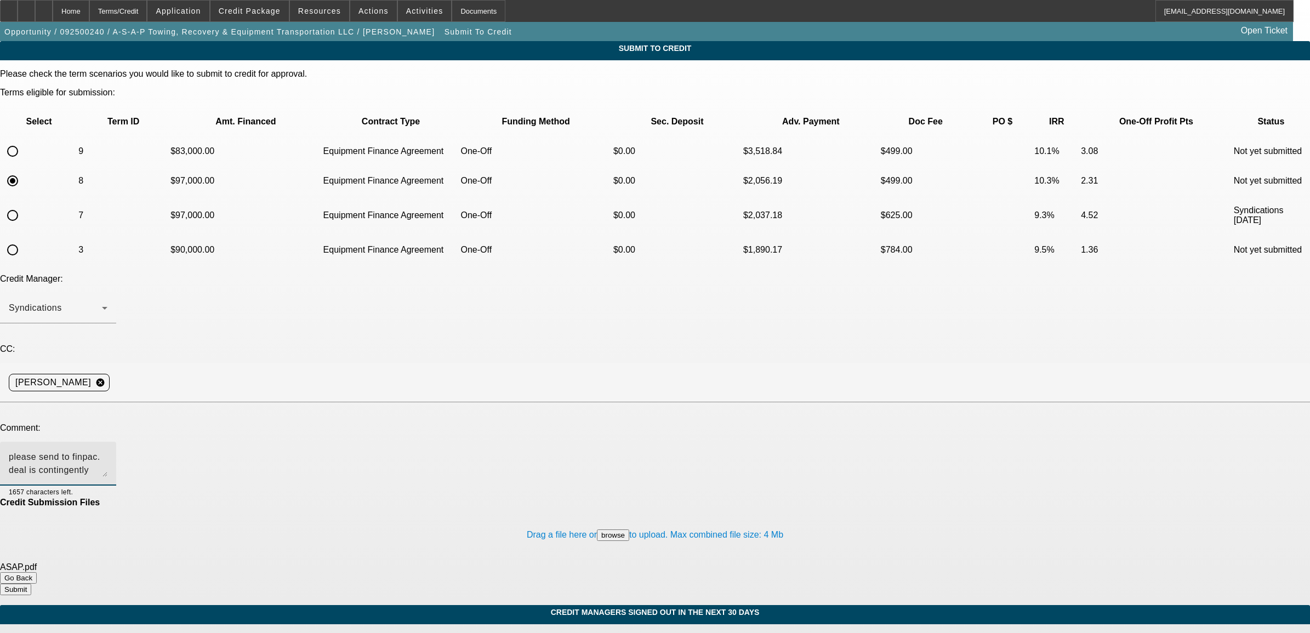
click at [107, 451] on textarea "please send to finpac. deal is contingently approved for 200K. The customer is …" at bounding box center [58, 464] width 99 height 26
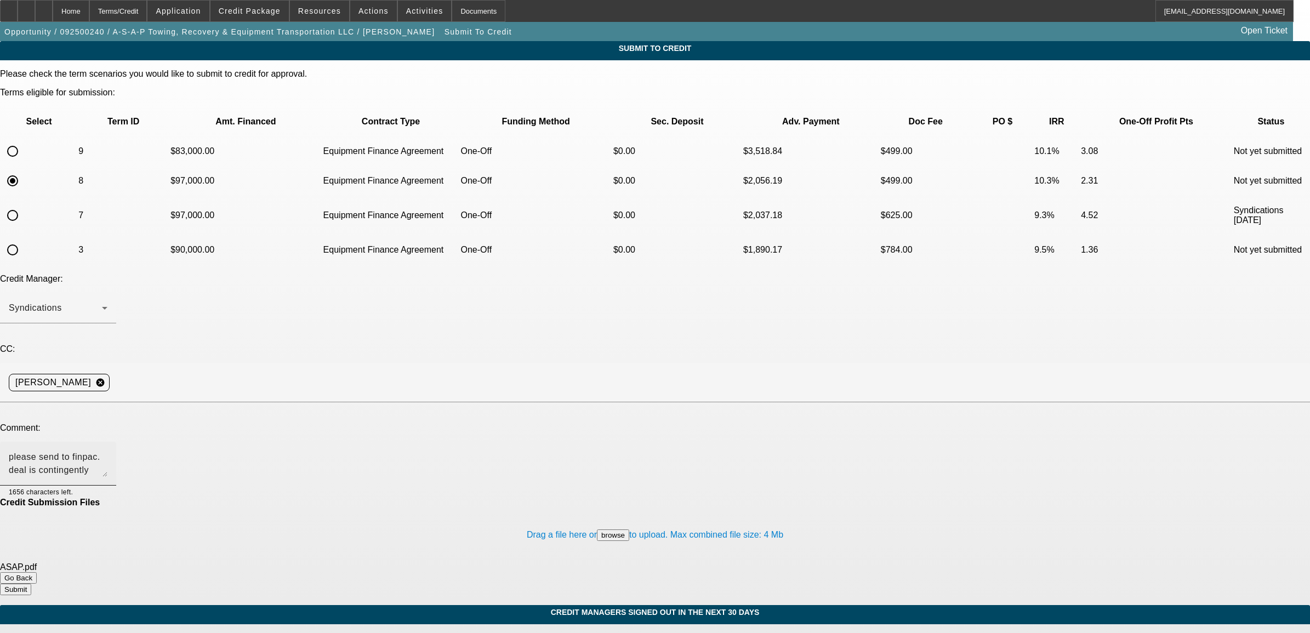
click at [107, 451] on textarea "please send to finpac. deal is contingently approved for 200K. The customer is …" at bounding box center [58, 464] width 99 height 26
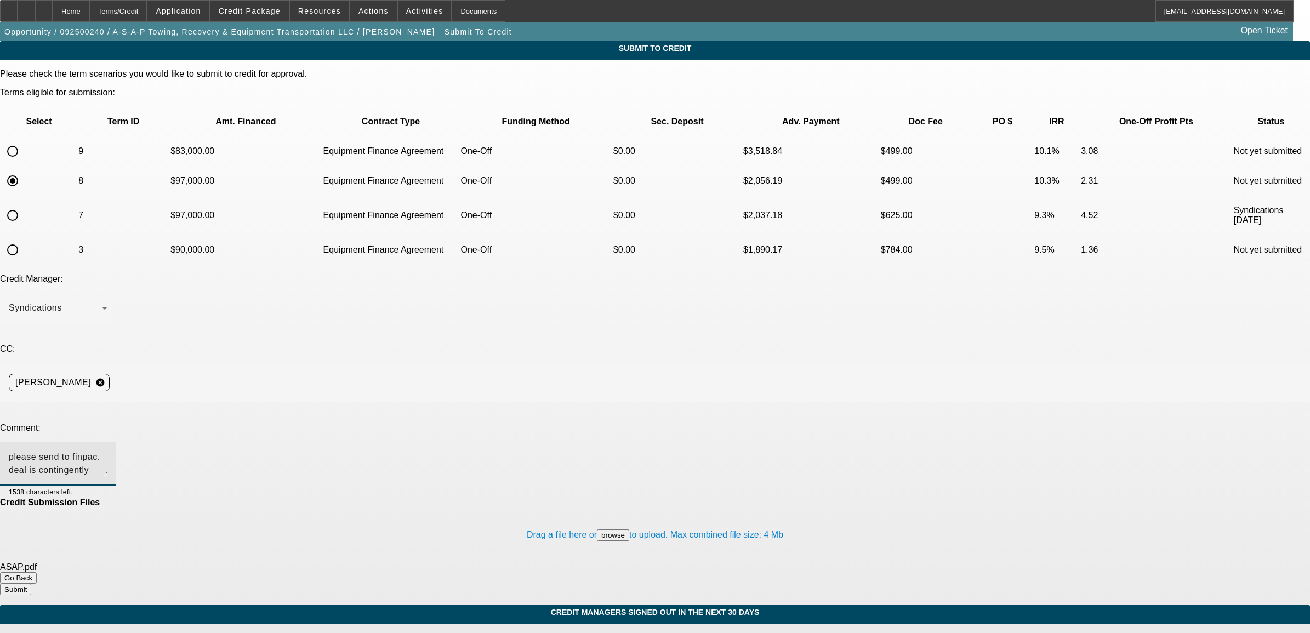
click at [107, 451] on textarea "please send to finpac. deal is contingently approved for 200K. The customer is …" at bounding box center [58, 464] width 99 height 26
type textarea "please send to finpac. deal is contingently approved for 200K. The customer is …"
drag, startPoint x: 696, startPoint y: 528, endPoint x: 333, endPoint y: 398, distance: 385.4
click at [333, 398] on div "Please check the term scenarios you would like to submit to credit for approval…" at bounding box center [655, 332] width 1310 height 526
click at [31, 584] on button "Submit" at bounding box center [15, 590] width 31 height 12
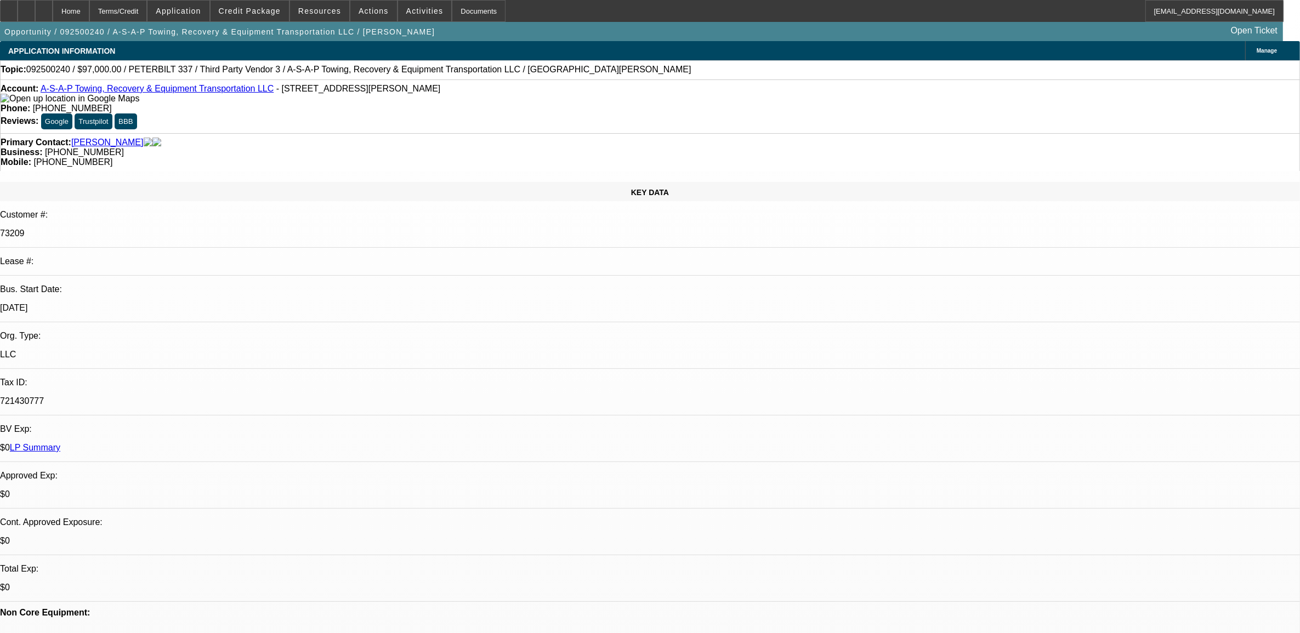
select select "0"
select select "6"
select select "0"
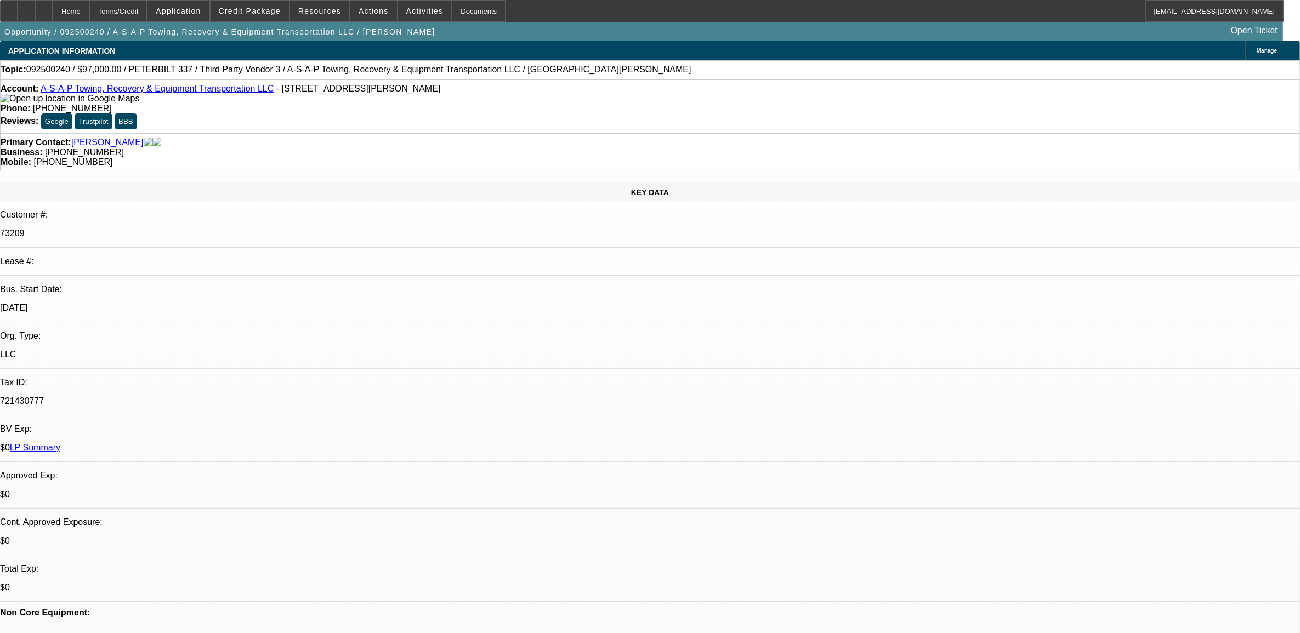
select select "0"
select select "3"
select select "0"
select select "6"
select select "0"
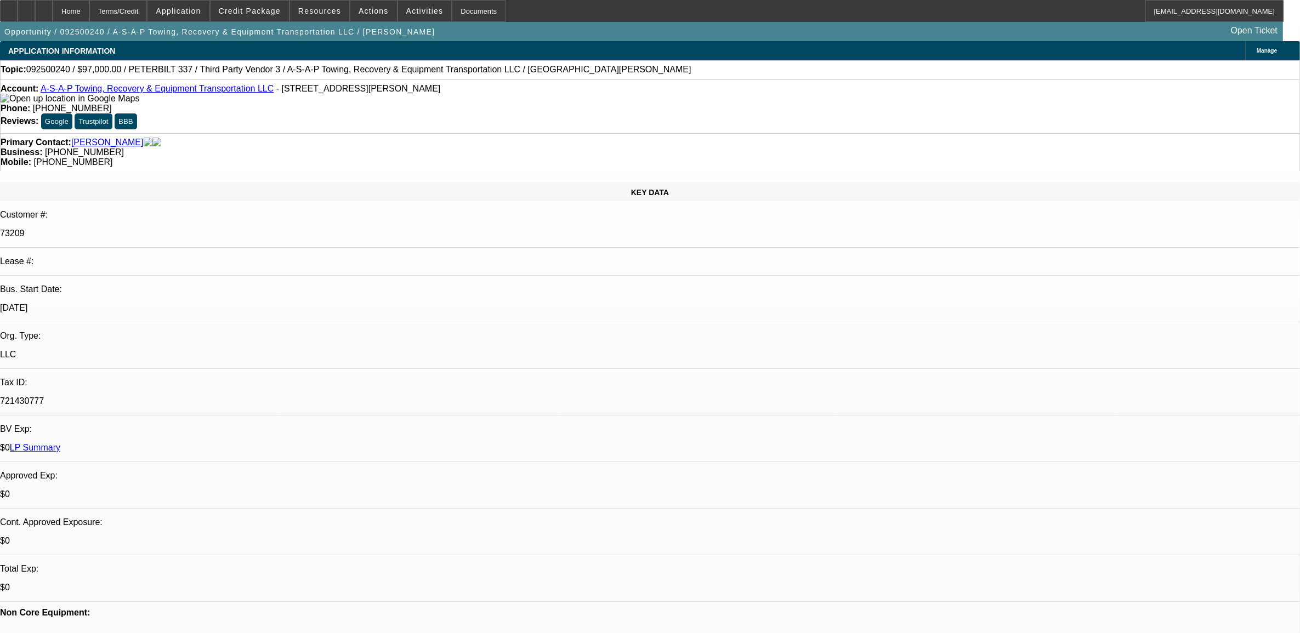
select select "0"
select select "3"
select select "0"
select select "6"
select select "0"
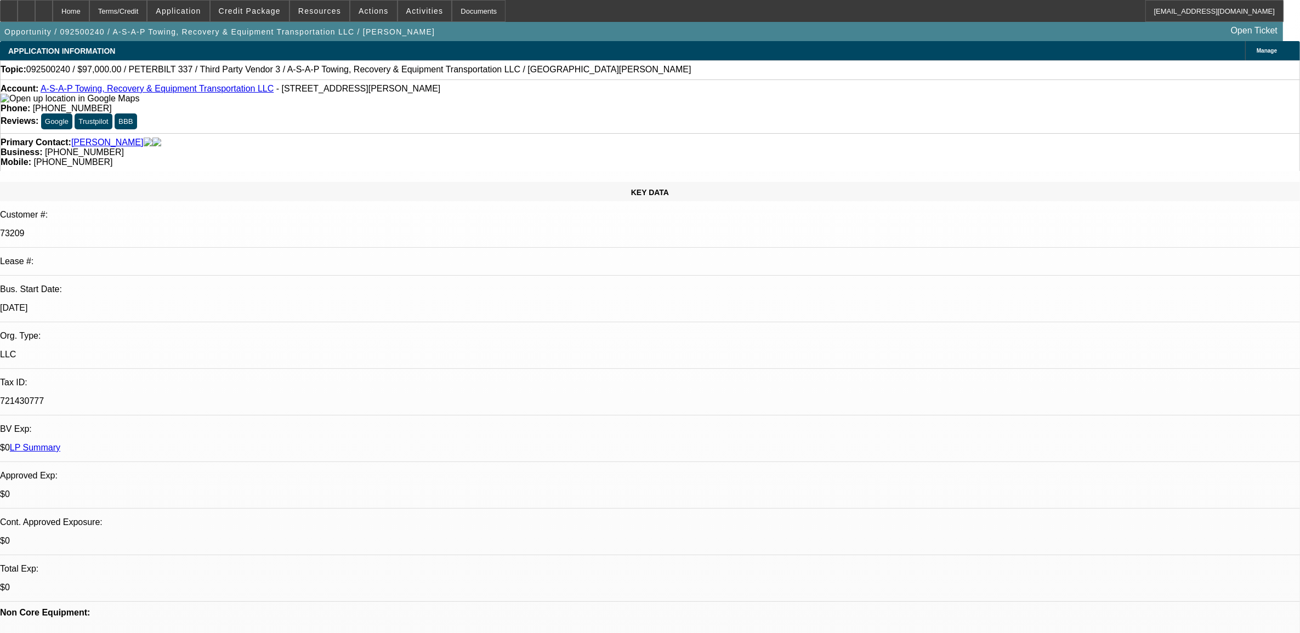
select select "0"
select select "2"
select select "0"
select select "6"
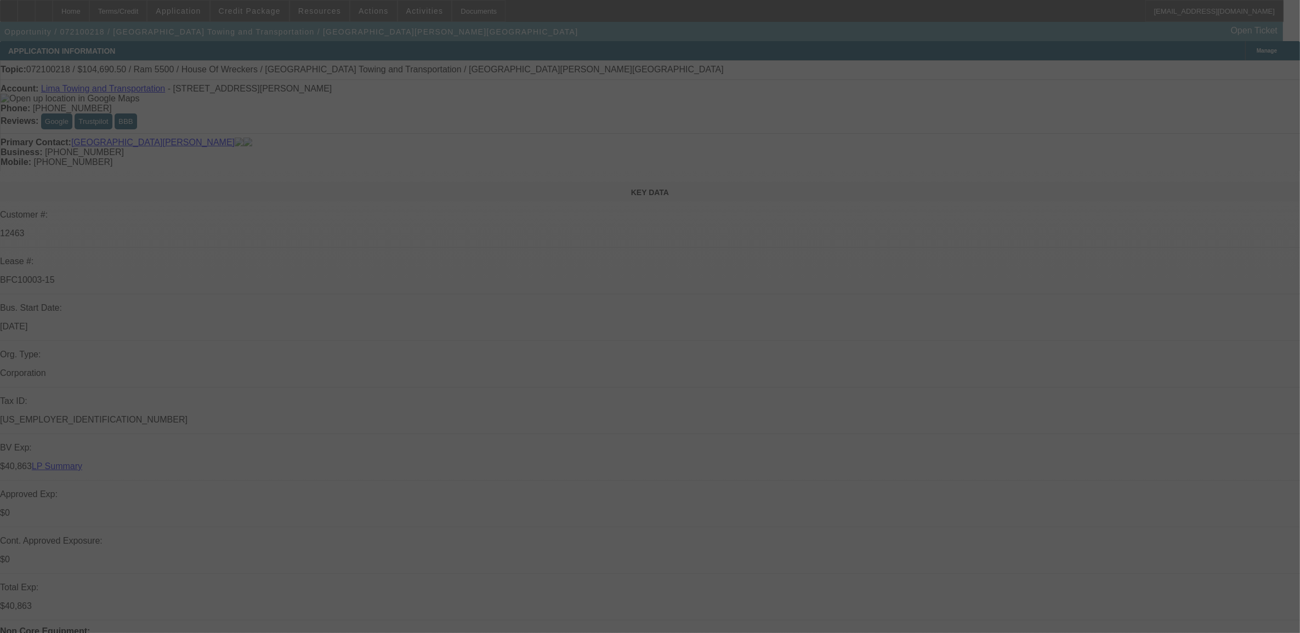
select select "0"
select select "2"
select select "0.1"
select select "4"
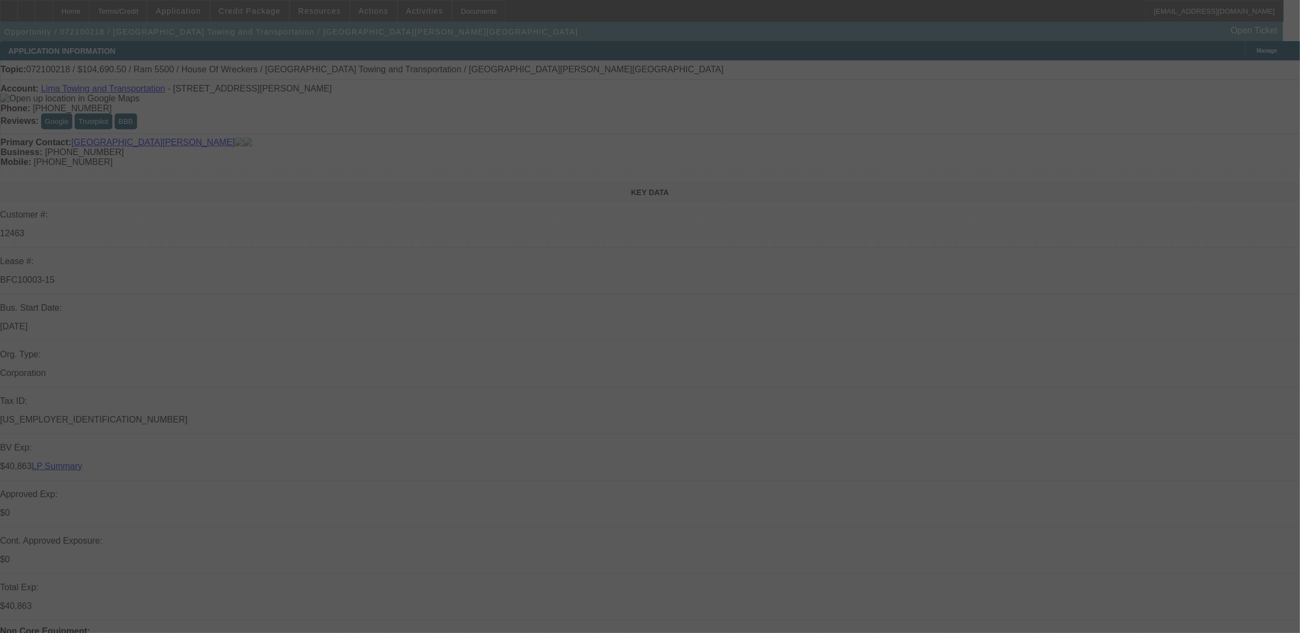
select select "0"
select select "2"
select select "0.1"
select select "4"
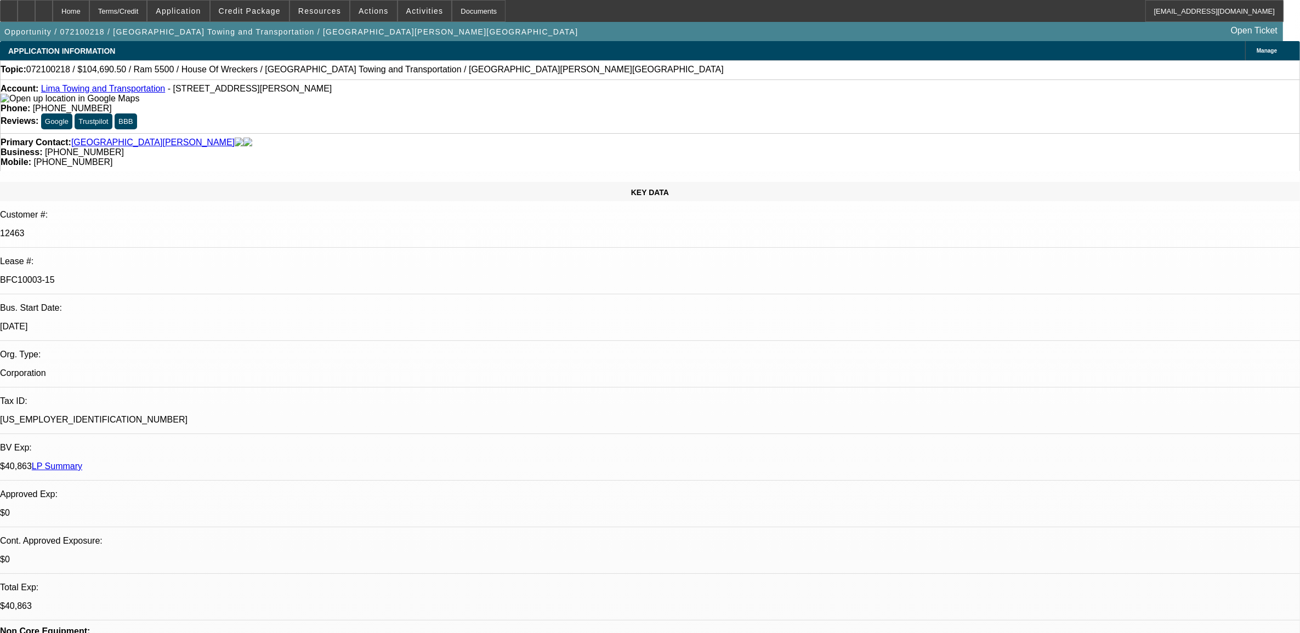
select select "0"
select select "2"
select select "0.1"
select select "0"
select select "2"
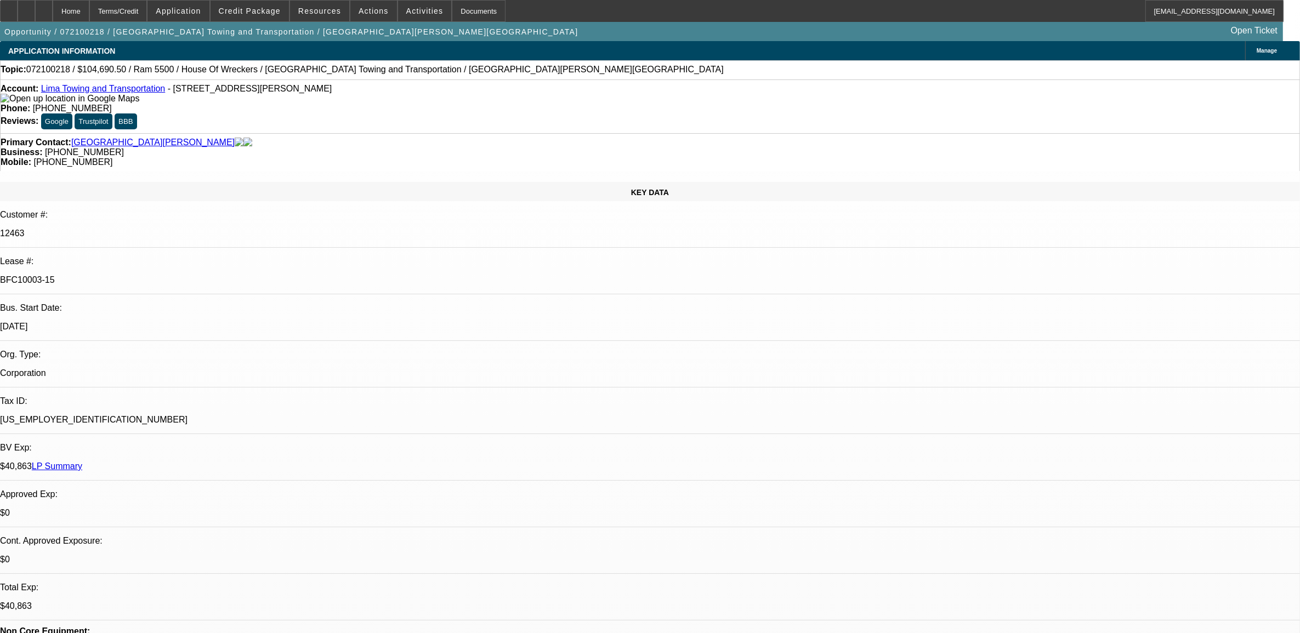
select select "0.1"
select select "1"
select select "2"
select select "4"
select select "1"
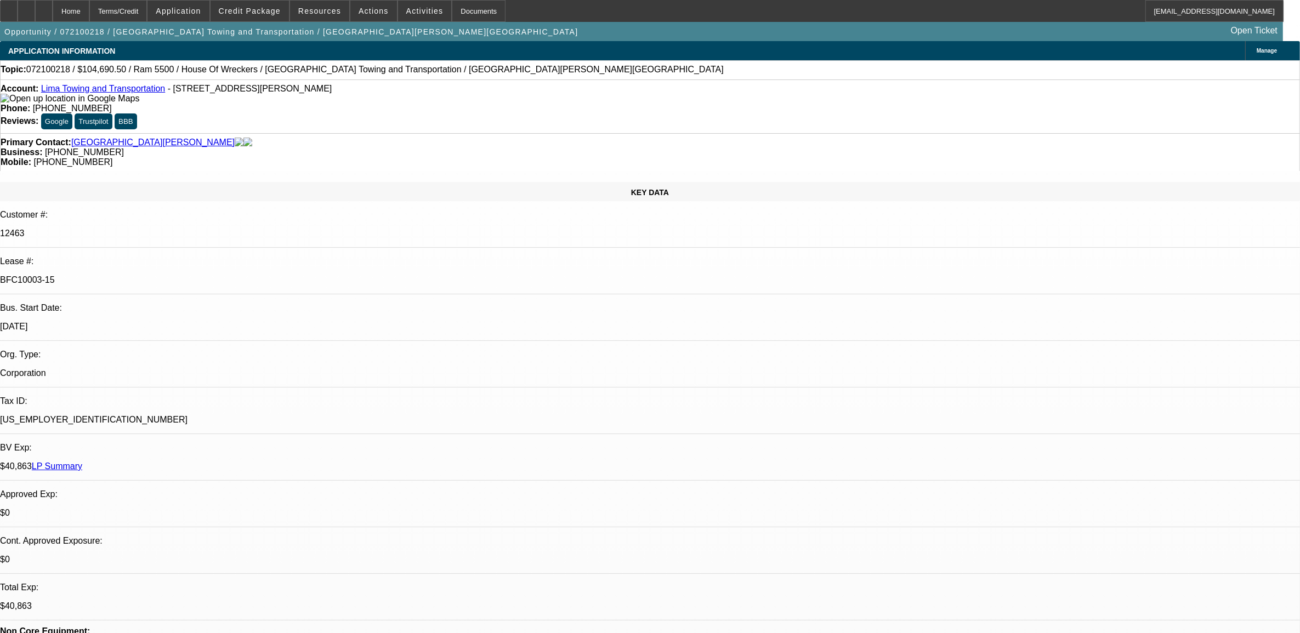
select select "2"
select select "4"
